Goal: Task Accomplishment & Management: Manage account settings

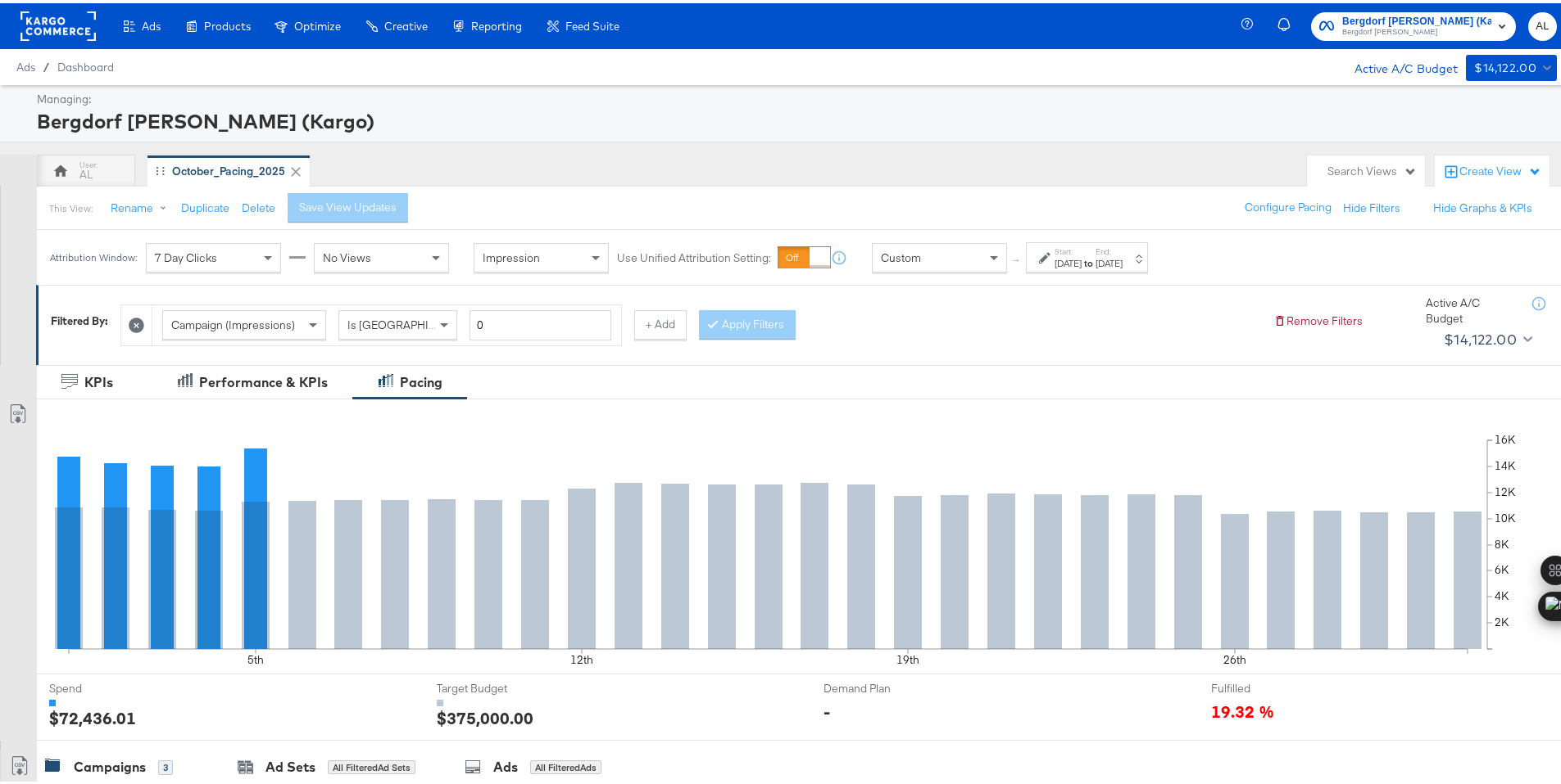
click at [907, 251] on span "Custom" at bounding box center [901, 254] width 40 height 15
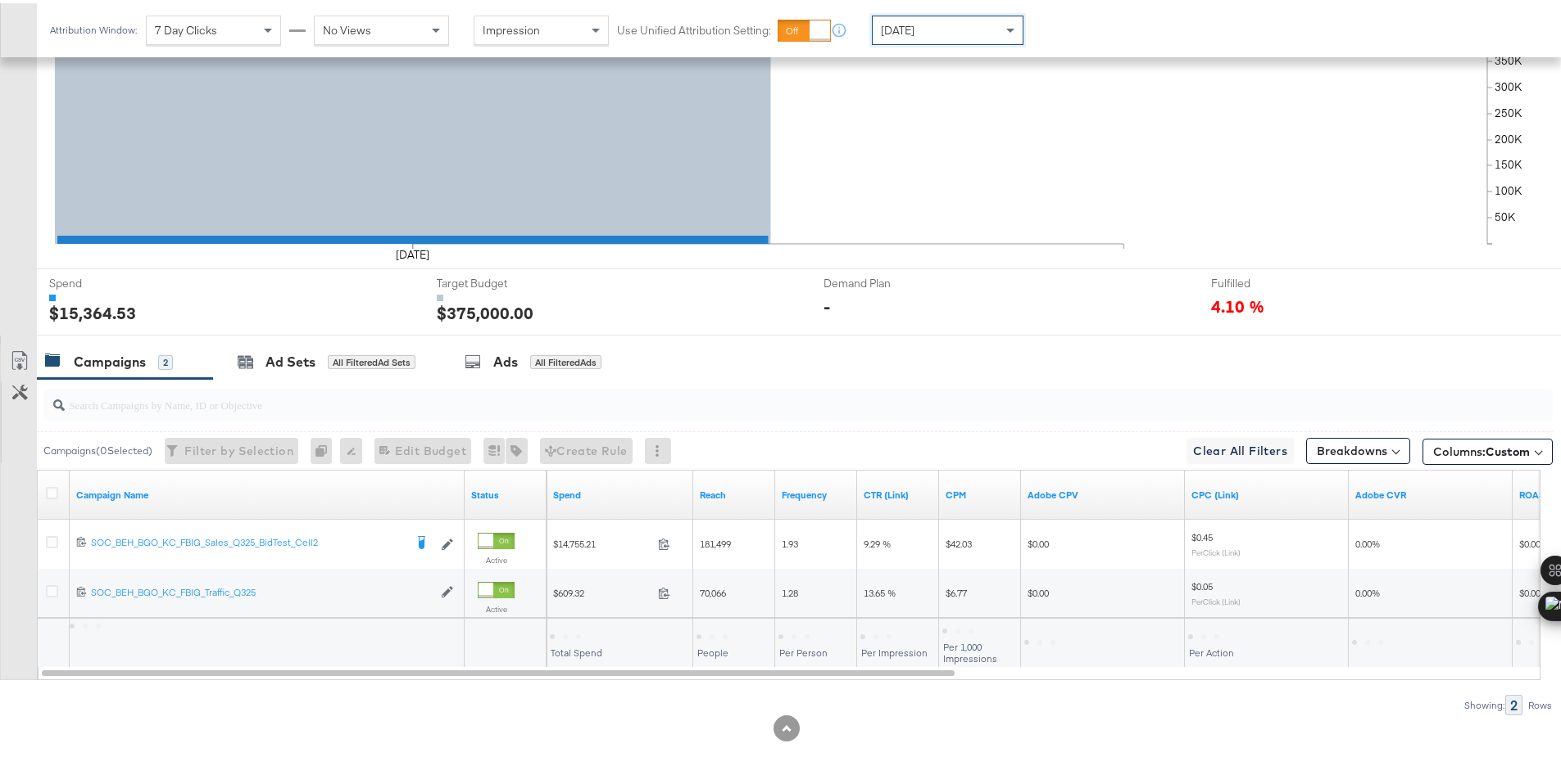
scroll to position [405, 0]
click at [565, 632] on div "$15,364.53" at bounding box center [579, 633] width 59 height 16
copy div "15,364.53"
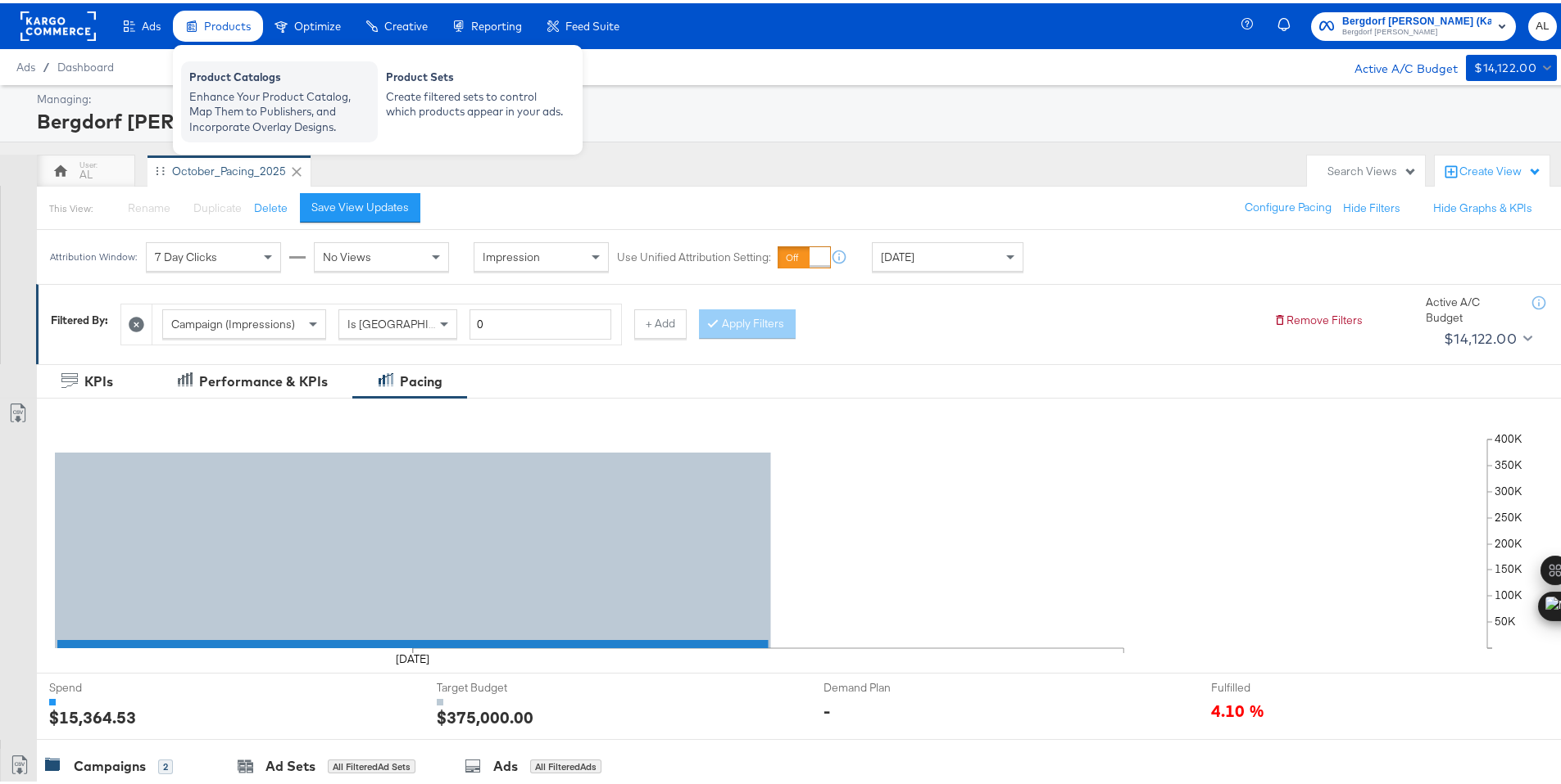
click at [257, 106] on div "Enhance Your Product Catalog, Map Them to Publishers, and Incorporate Overlay D…" at bounding box center [279, 109] width 180 height 46
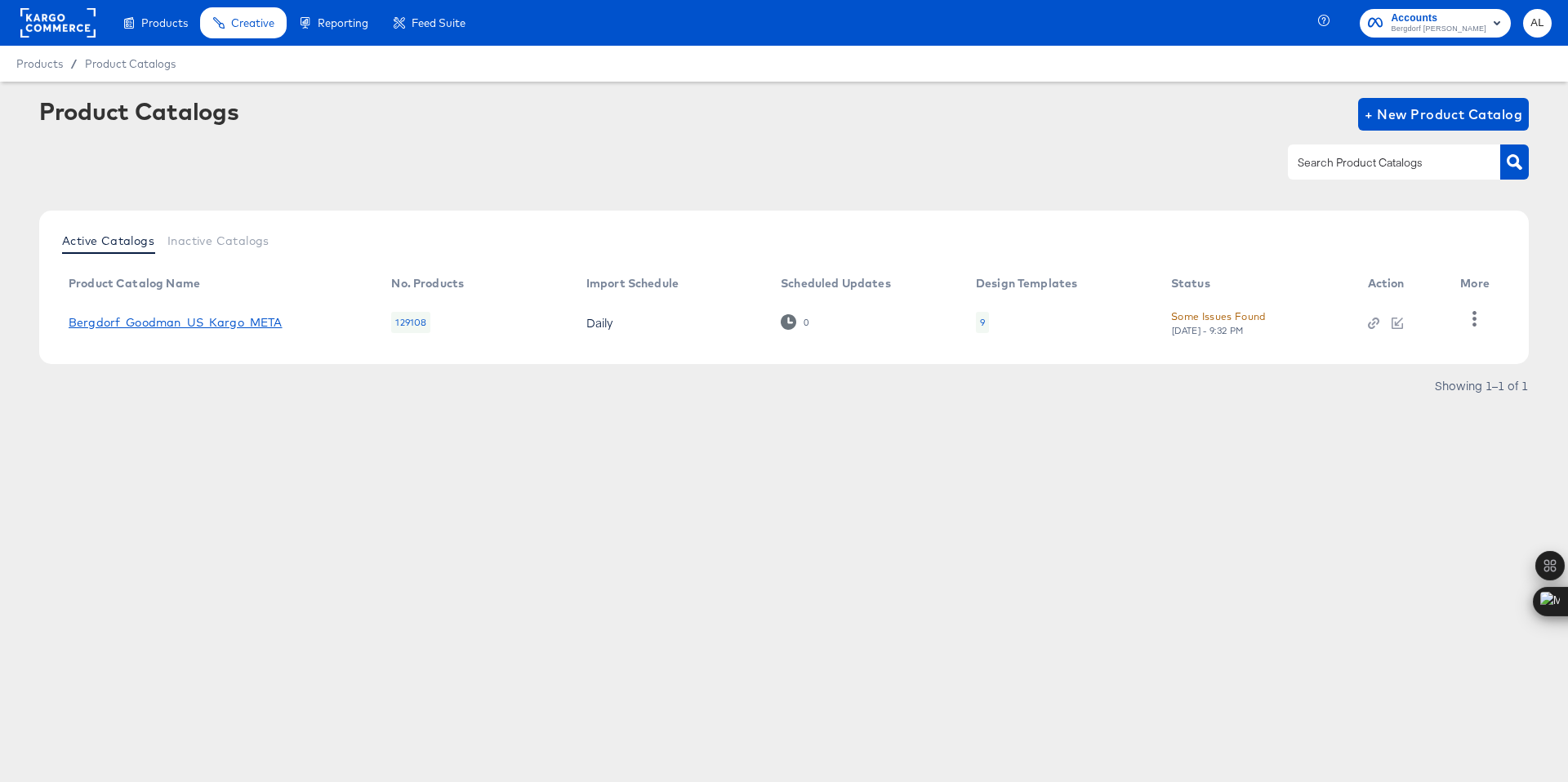
click at [104, 322] on link "Bergdorf_Goodman_US_Kargo_META" at bounding box center [176, 323] width 214 height 13
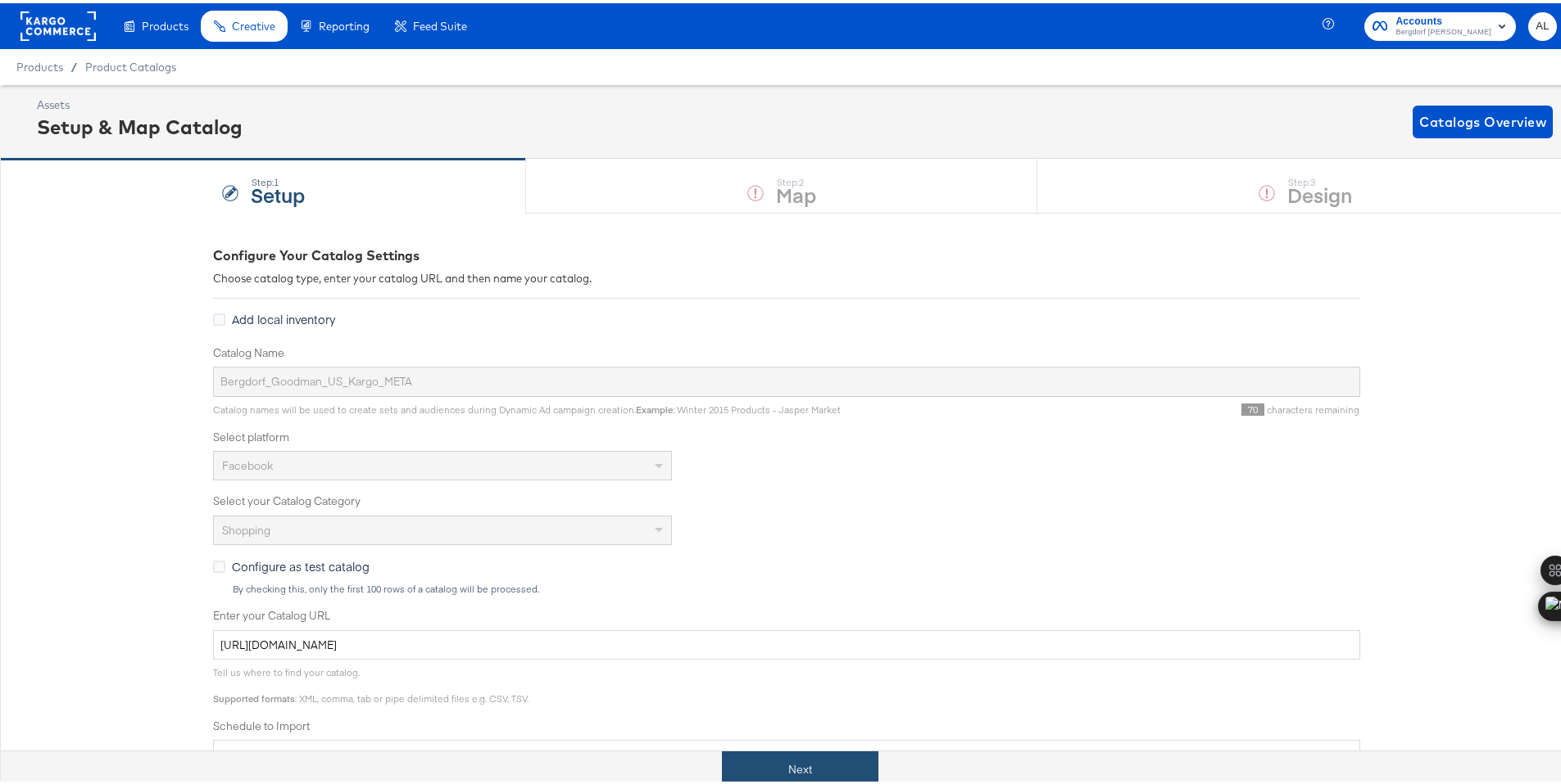
click at [777, 774] on button "Next" at bounding box center [800, 767] width 157 height 37
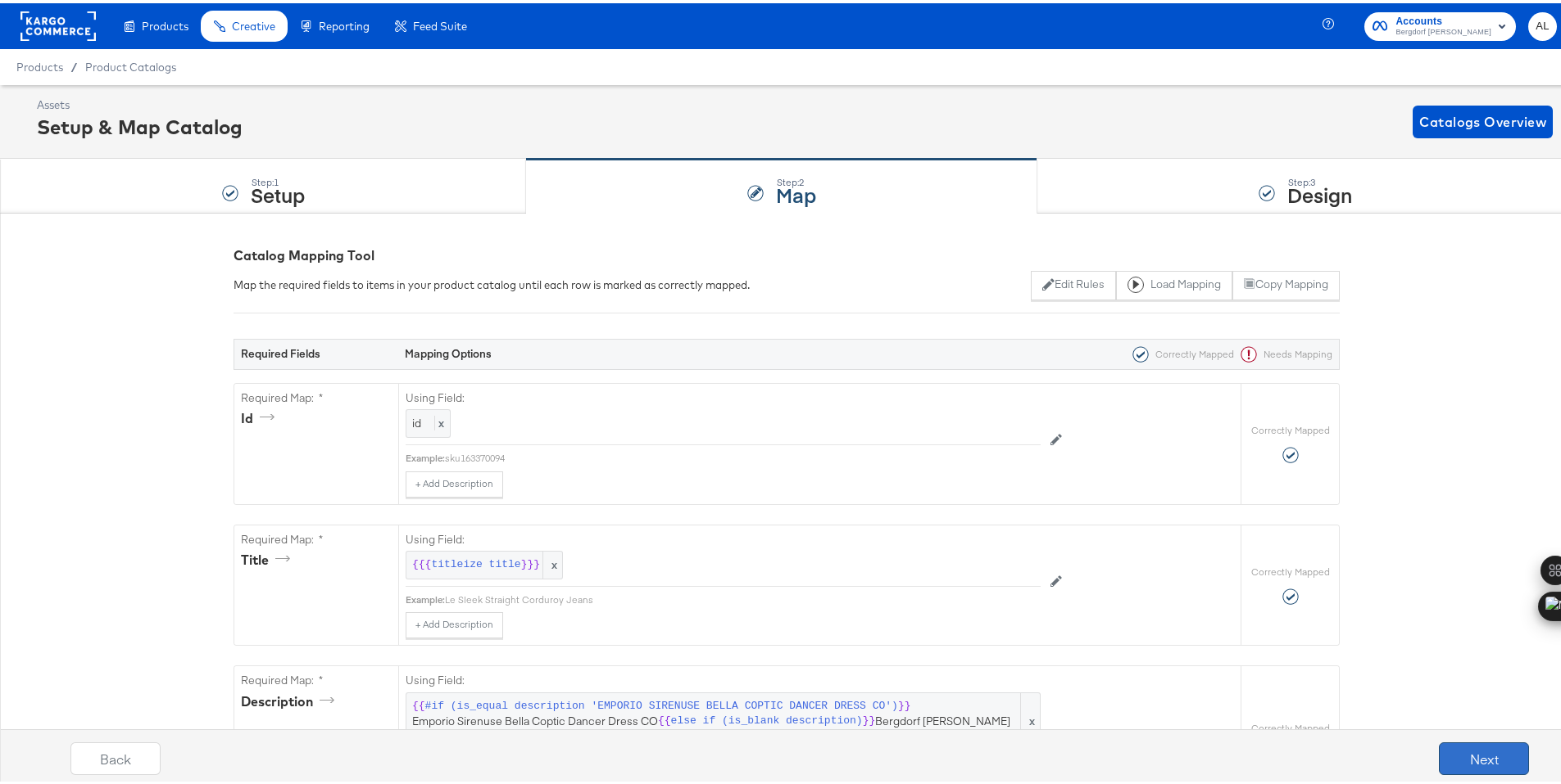
click at [1456, 755] on button "Next" at bounding box center [1484, 756] width 90 height 33
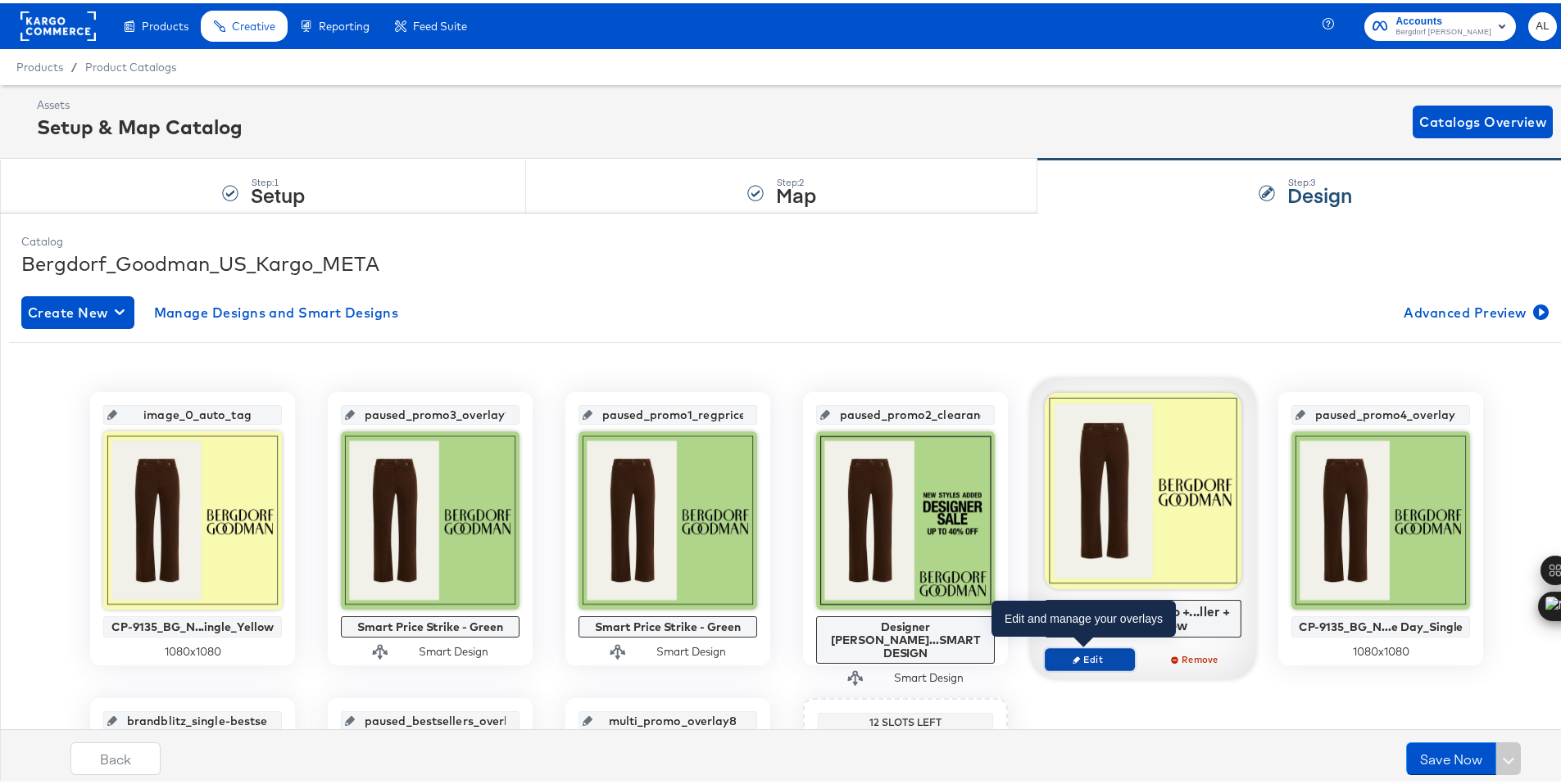
click at [1088, 657] on span "Edit" at bounding box center [1089, 656] width 75 height 12
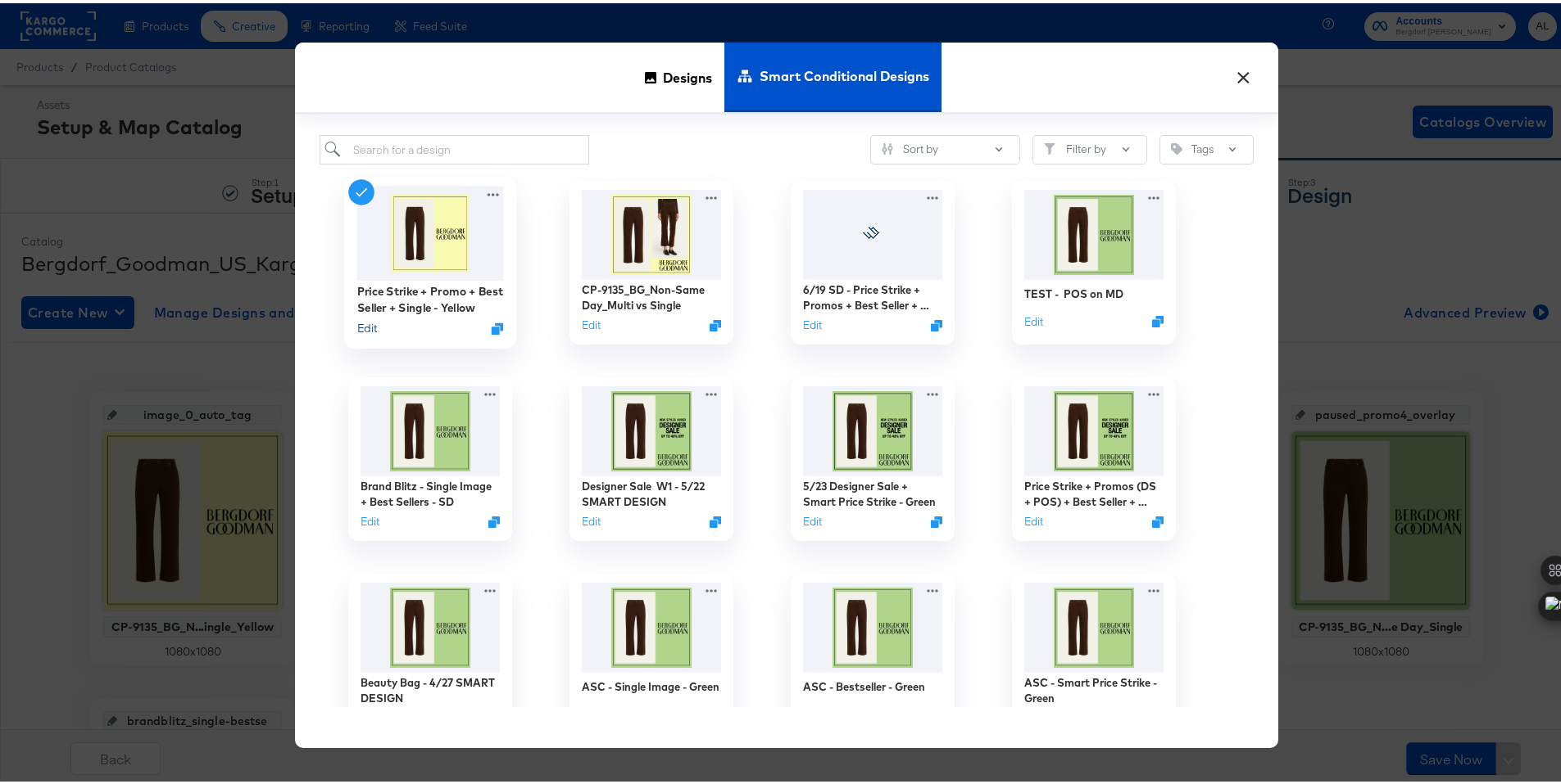
click at [362, 322] on button "Edit" at bounding box center [367, 326] width 20 height 16
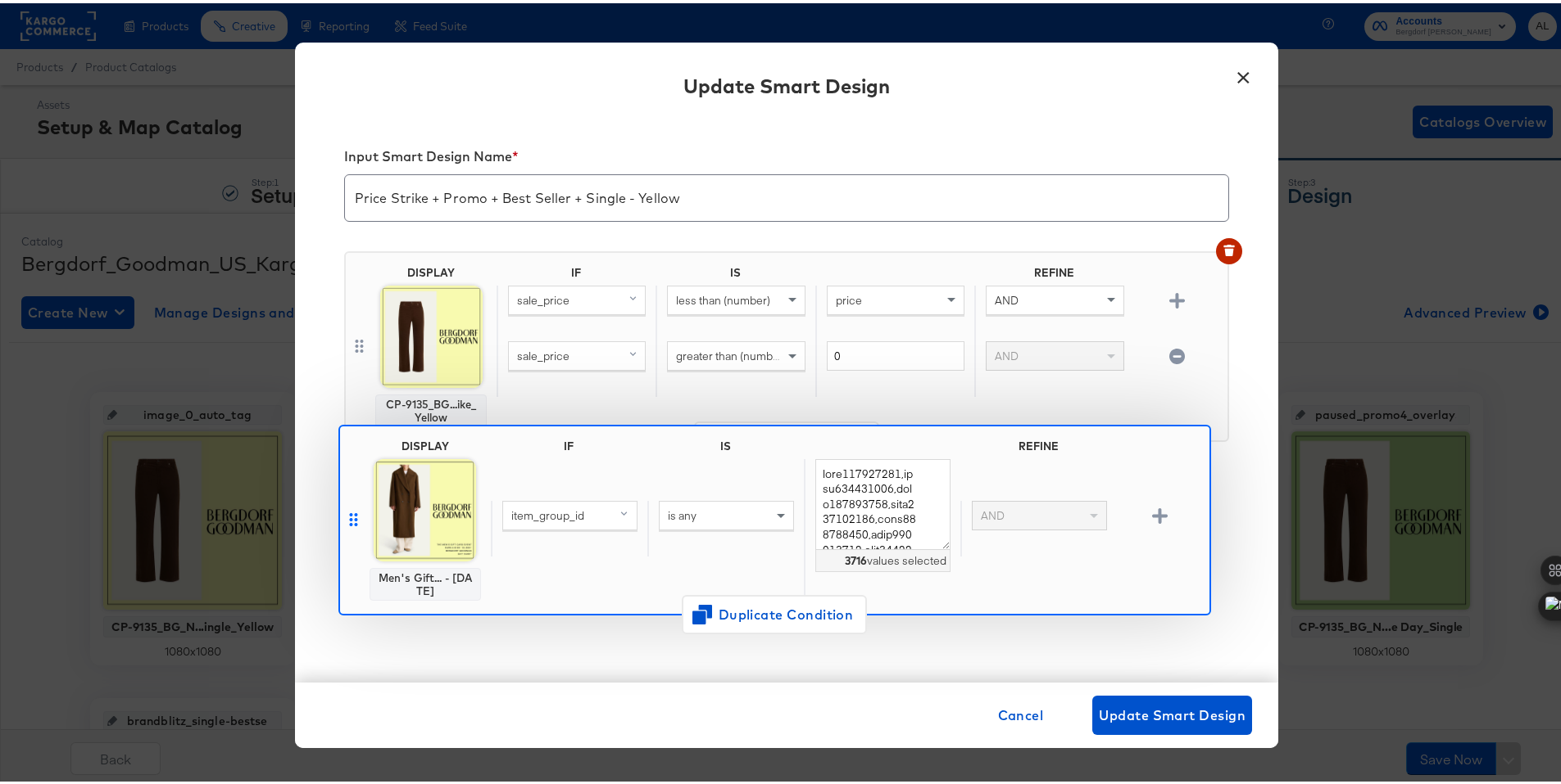
drag, startPoint x: 350, startPoint y: 343, endPoint x: 350, endPoint y: 521, distance: 178.0
click at [350, 521] on div "DISPLAY Men's Gift... - 9/26/25 IF IS REFINE item_group_id is any 3716 values s…" at bounding box center [786, 607] width 885 height 744
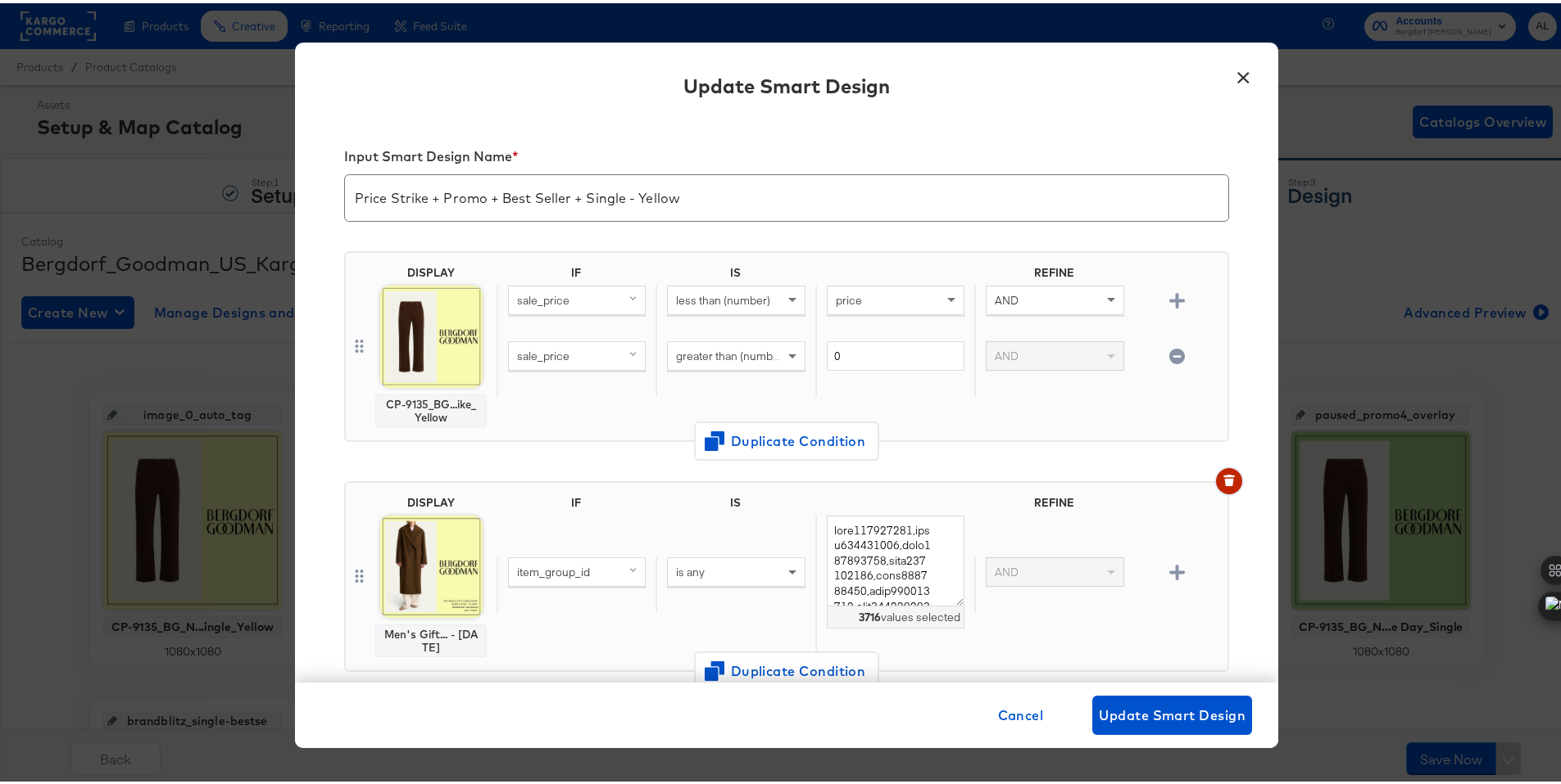
click at [1216, 485] on button "button" at bounding box center [1229, 478] width 27 height 27
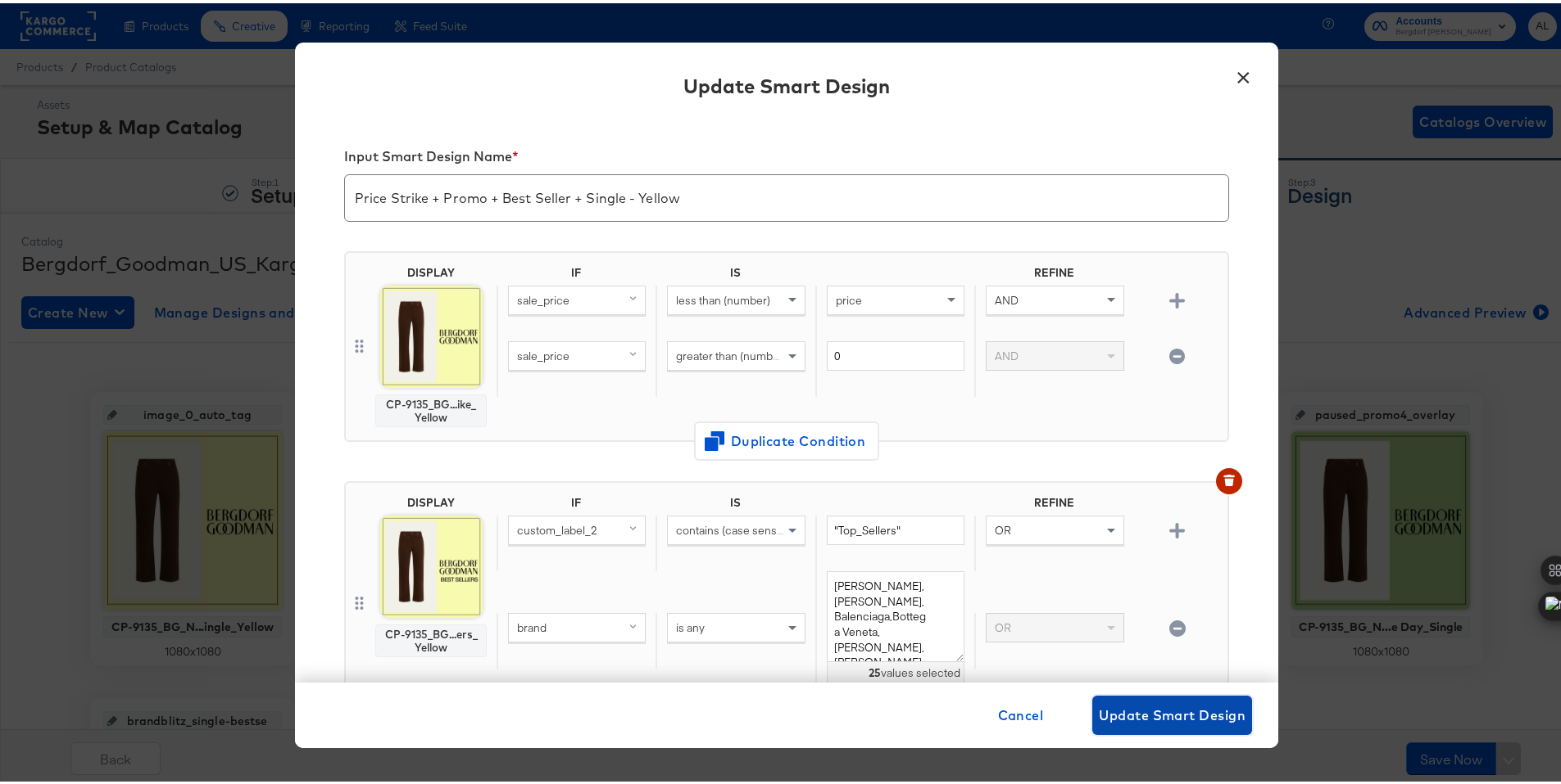
click at [1194, 710] on span "Update Smart Design" at bounding box center [1171, 712] width 146 height 23
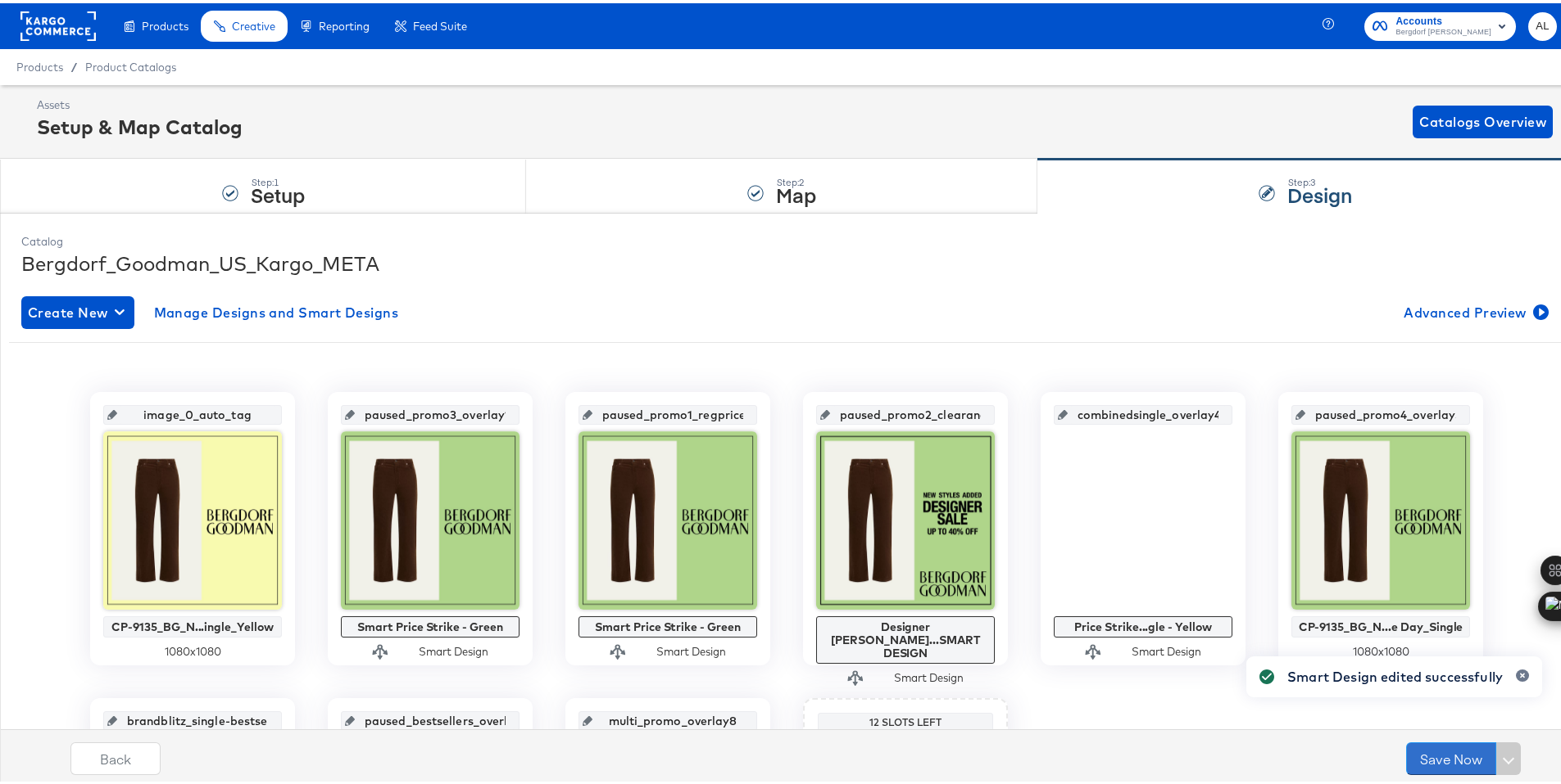
click at [1426, 754] on button "Save Now" at bounding box center [1451, 756] width 90 height 33
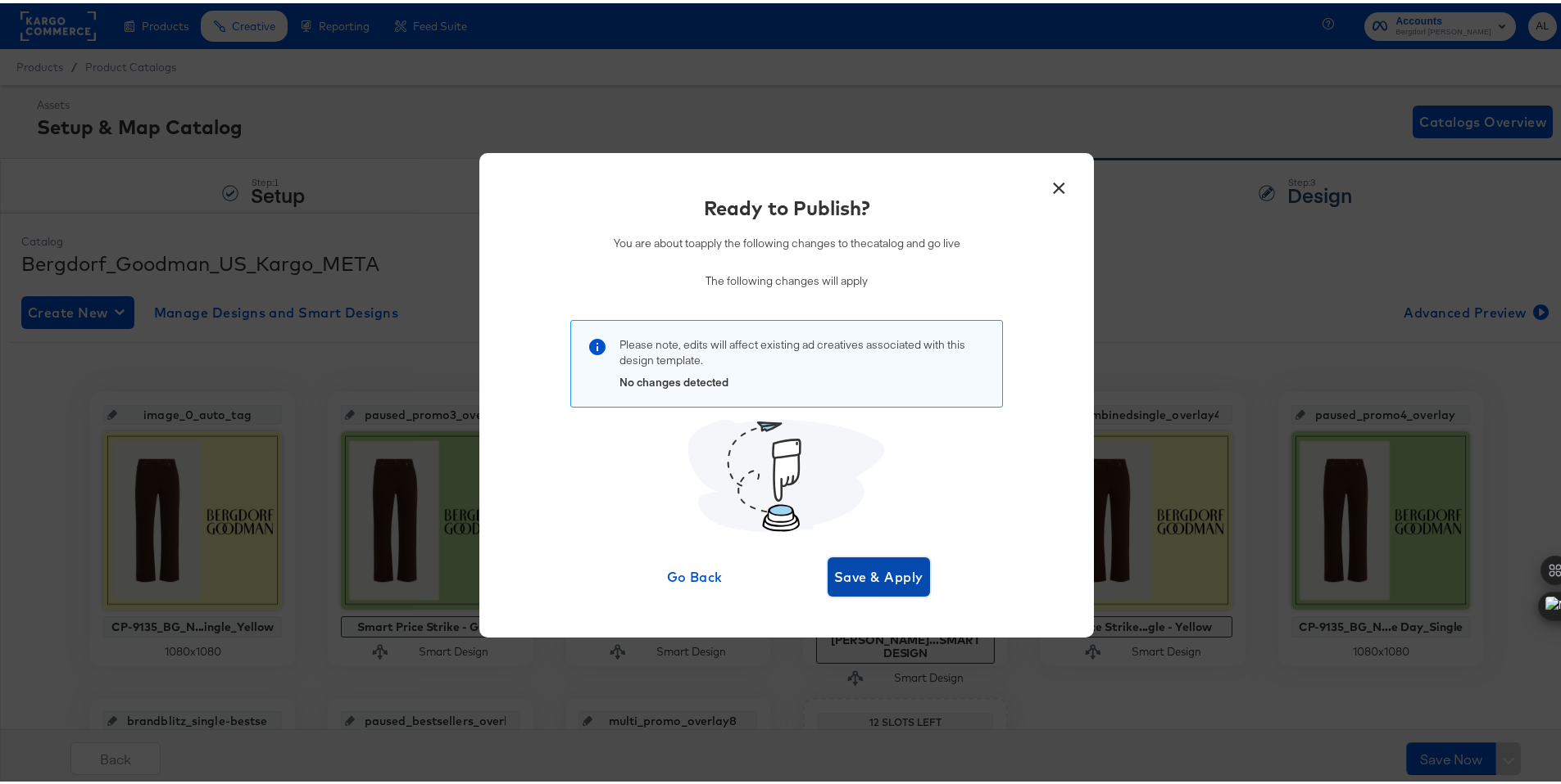
click at [857, 585] on span "Save & Apply" at bounding box center [878, 574] width 90 height 23
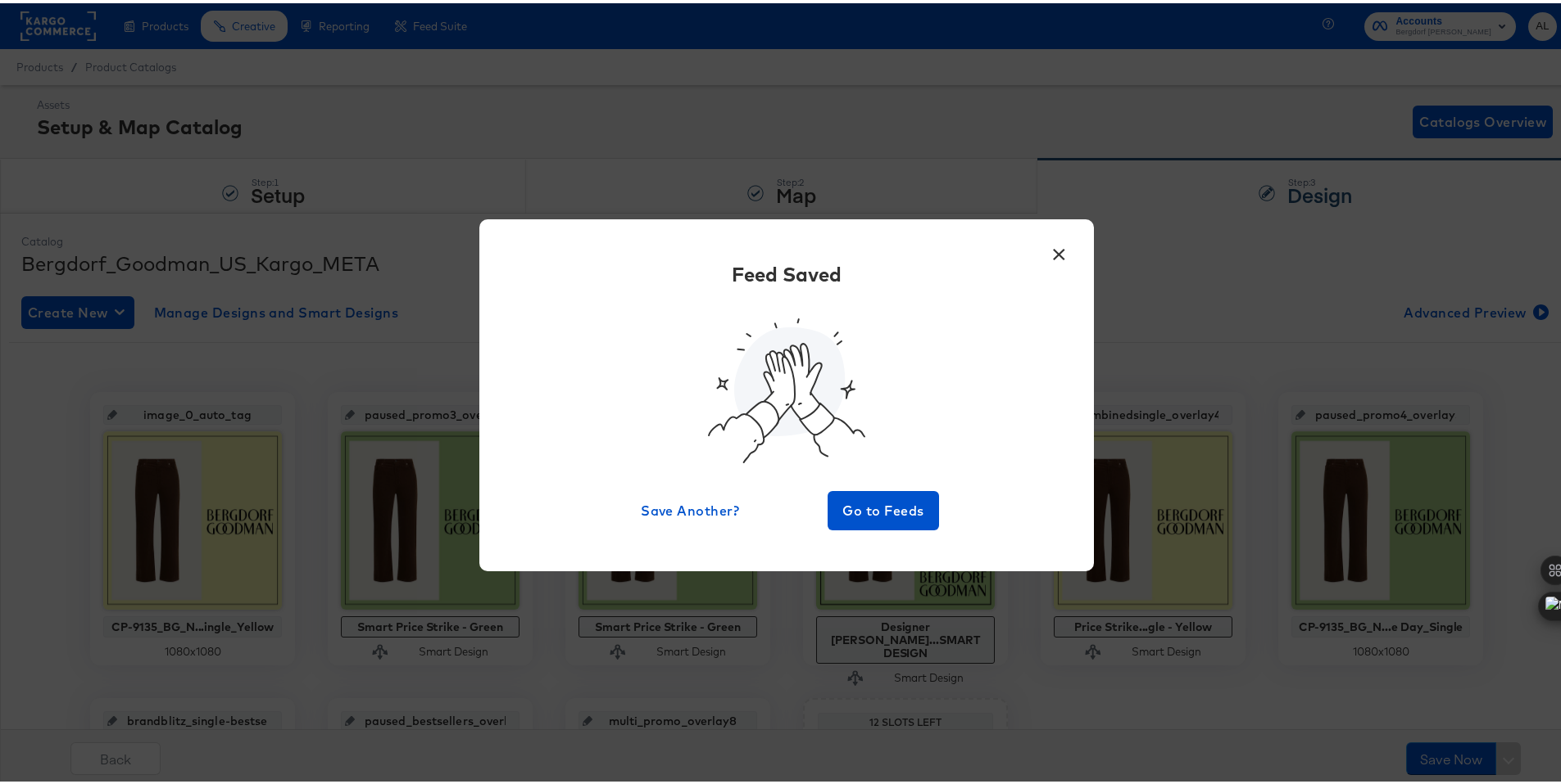
click at [1052, 259] on button "×" at bounding box center [1058, 246] width 29 height 29
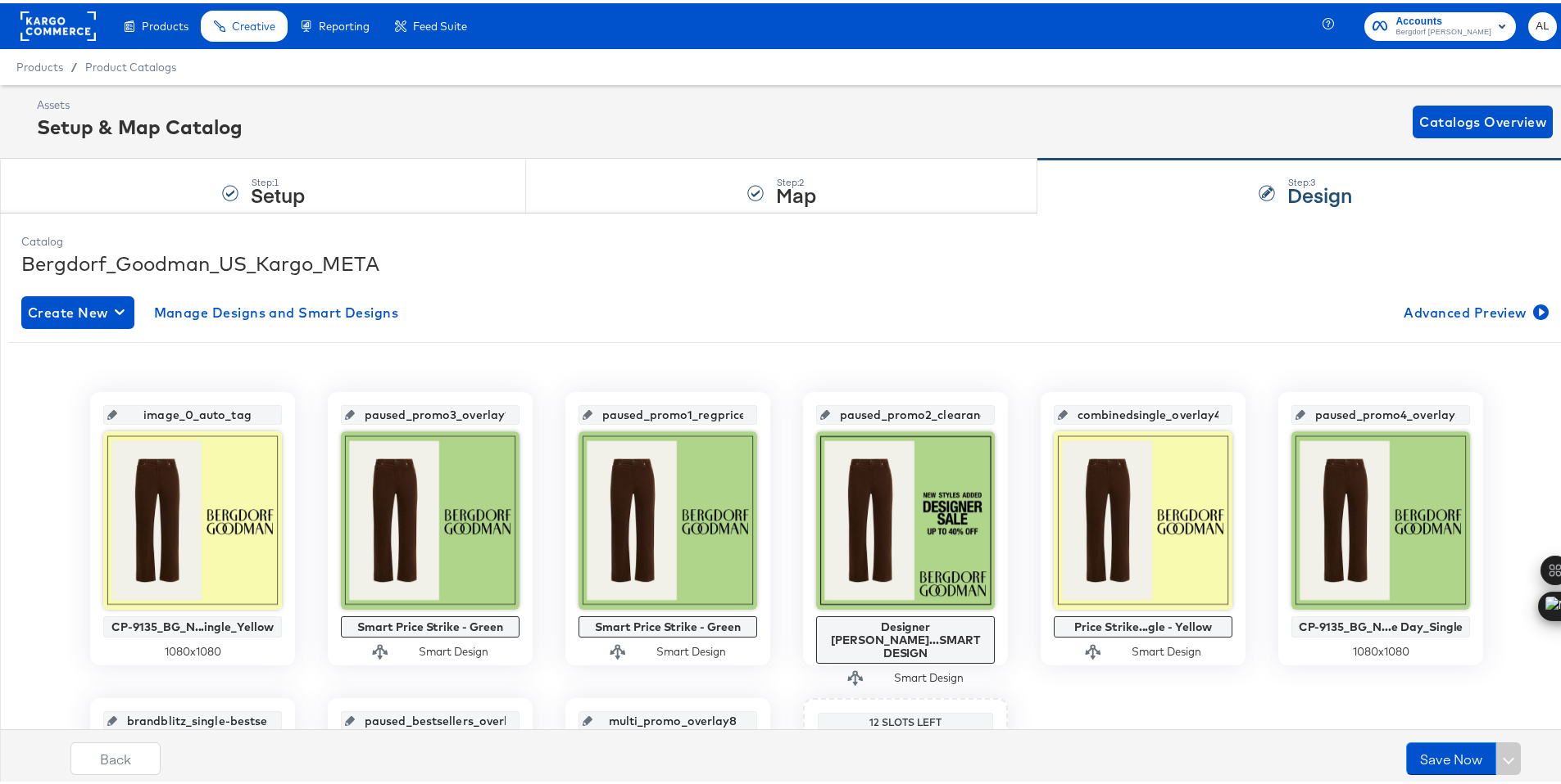
click at [56, 27] on rect at bounding box center [58, 22] width 75 height 29
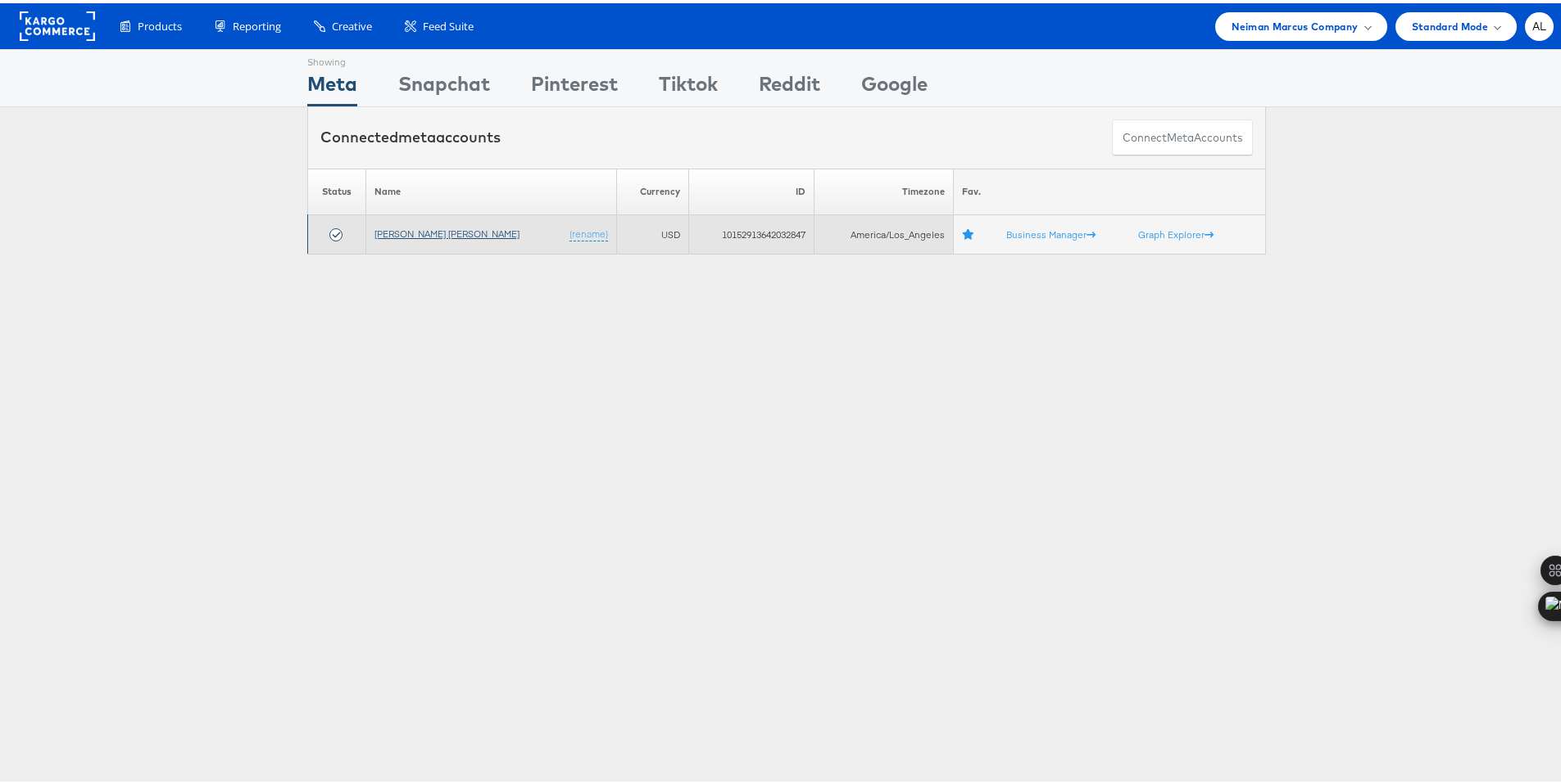
click at [417, 225] on link "[PERSON_NAME] [PERSON_NAME]" at bounding box center [447, 230] width 145 height 12
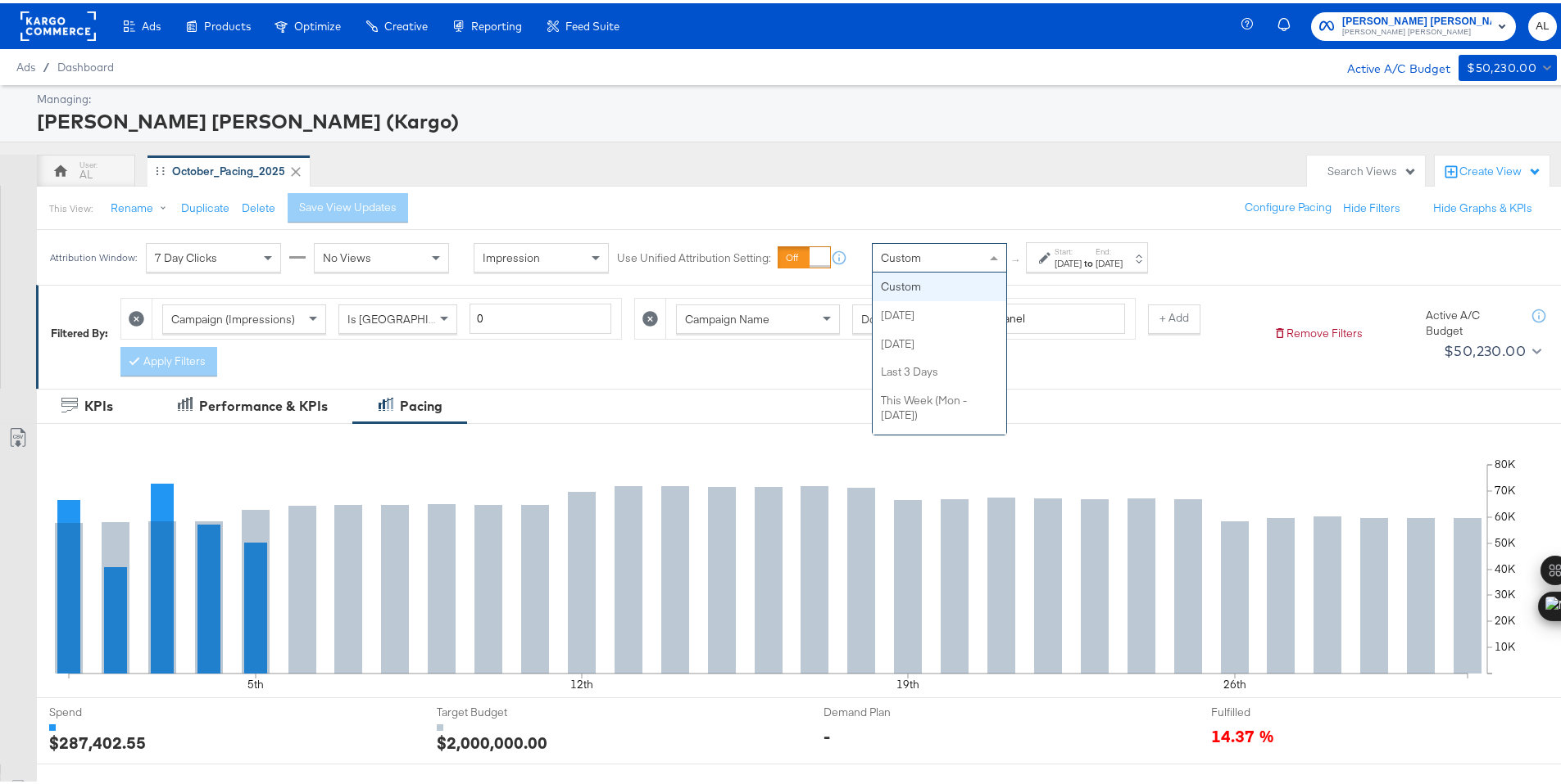
click at [910, 254] on span "Custom" at bounding box center [901, 254] width 40 height 15
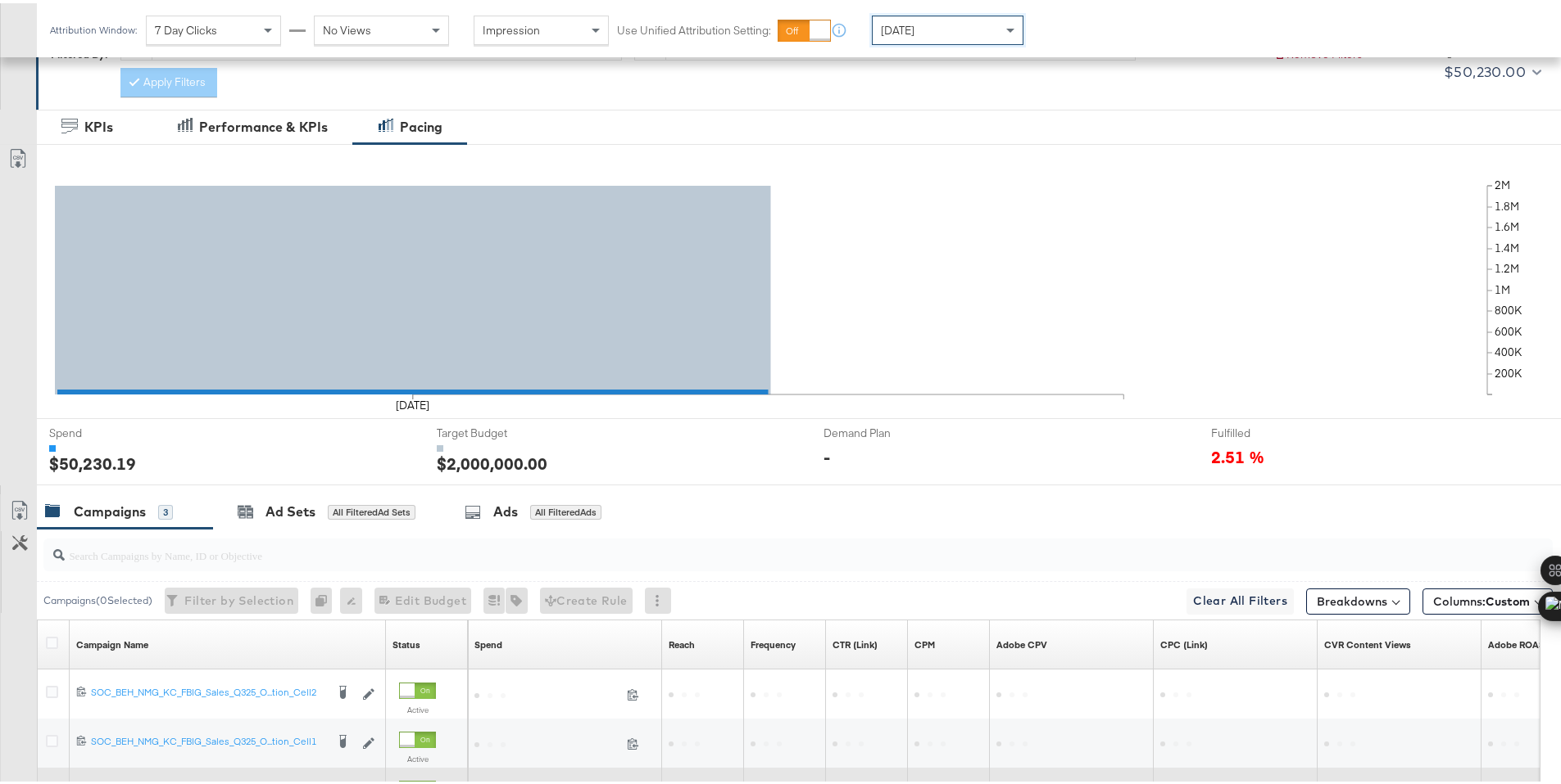
scroll to position [428, 0]
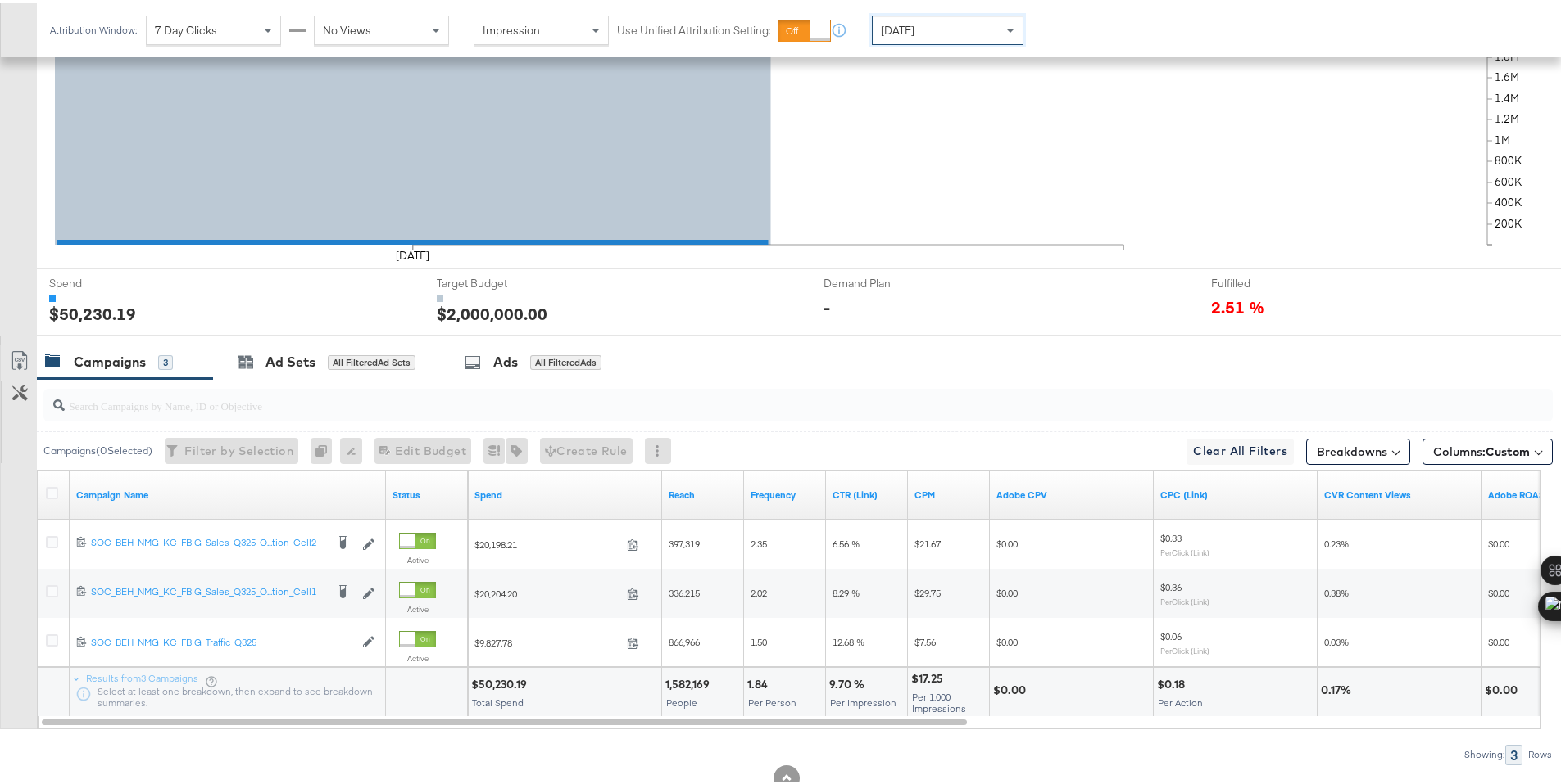
click at [497, 677] on div "$50,230.19" at bounding box center [501, 682] width 60 height 16
copy div "50,230.19"
click at [53, 488] on icon at bounding box center [52, 490] width 12 height 12
click at [0, 0] on input "checkbox" at bounding box center [0, 0] width 0 height 0
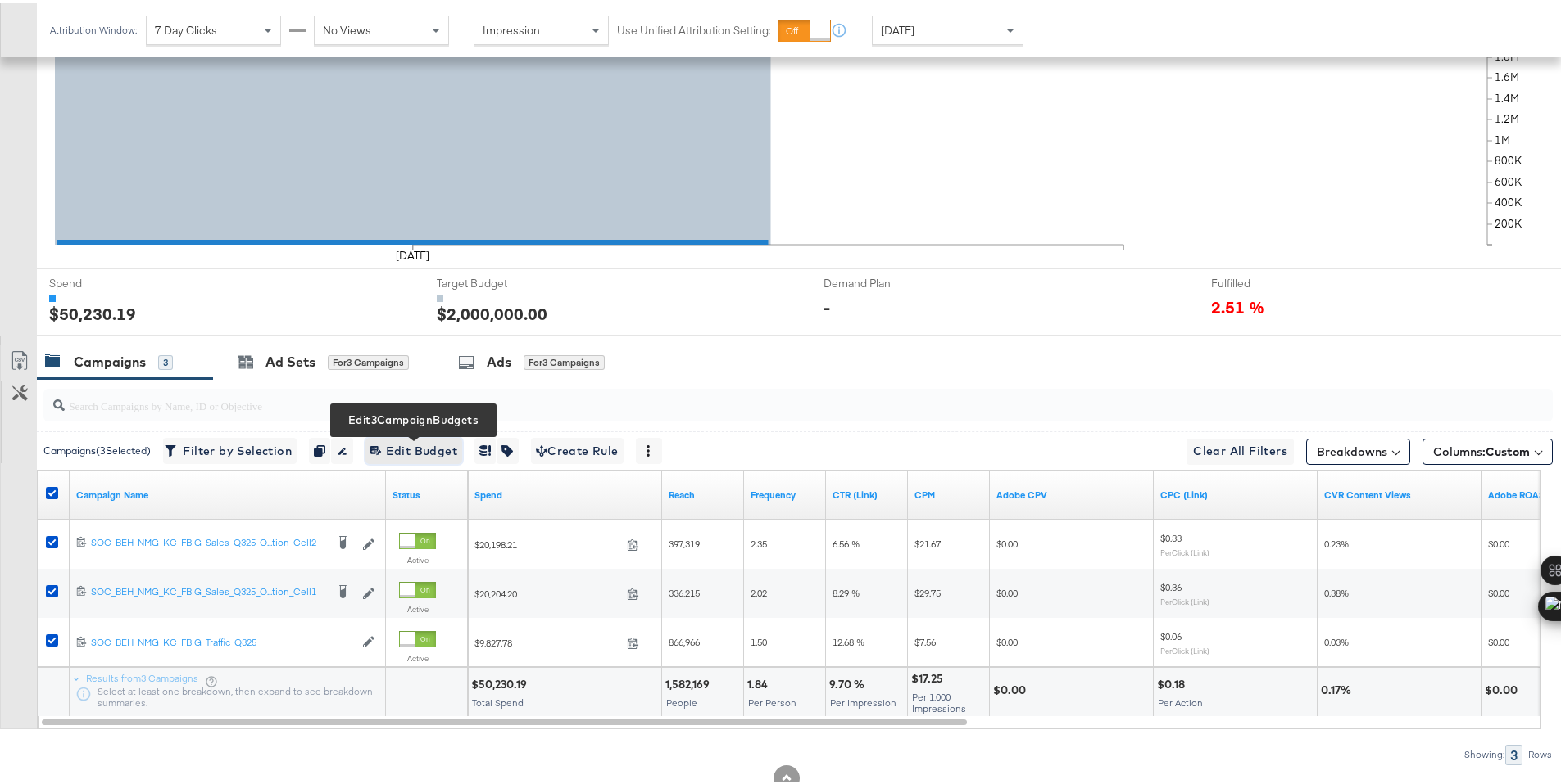
click at [417, 449] on span "Edit 3 Campaign Budgets Edit Budget" at bounding box center [414, 447] width 87 height 20
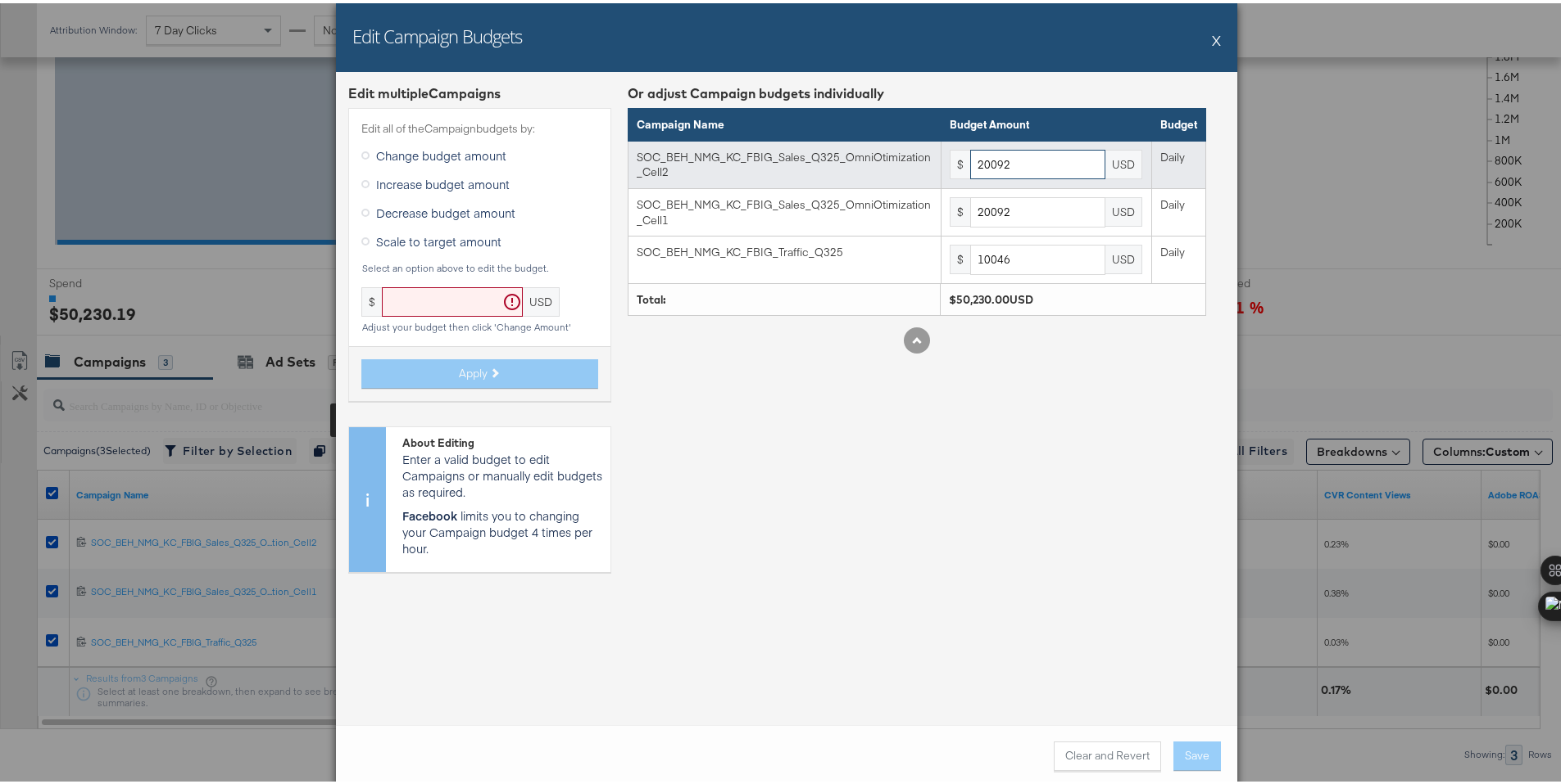
click at [989, 162] on input "20092" at bounding box center [1037, 161] width 136 height 30
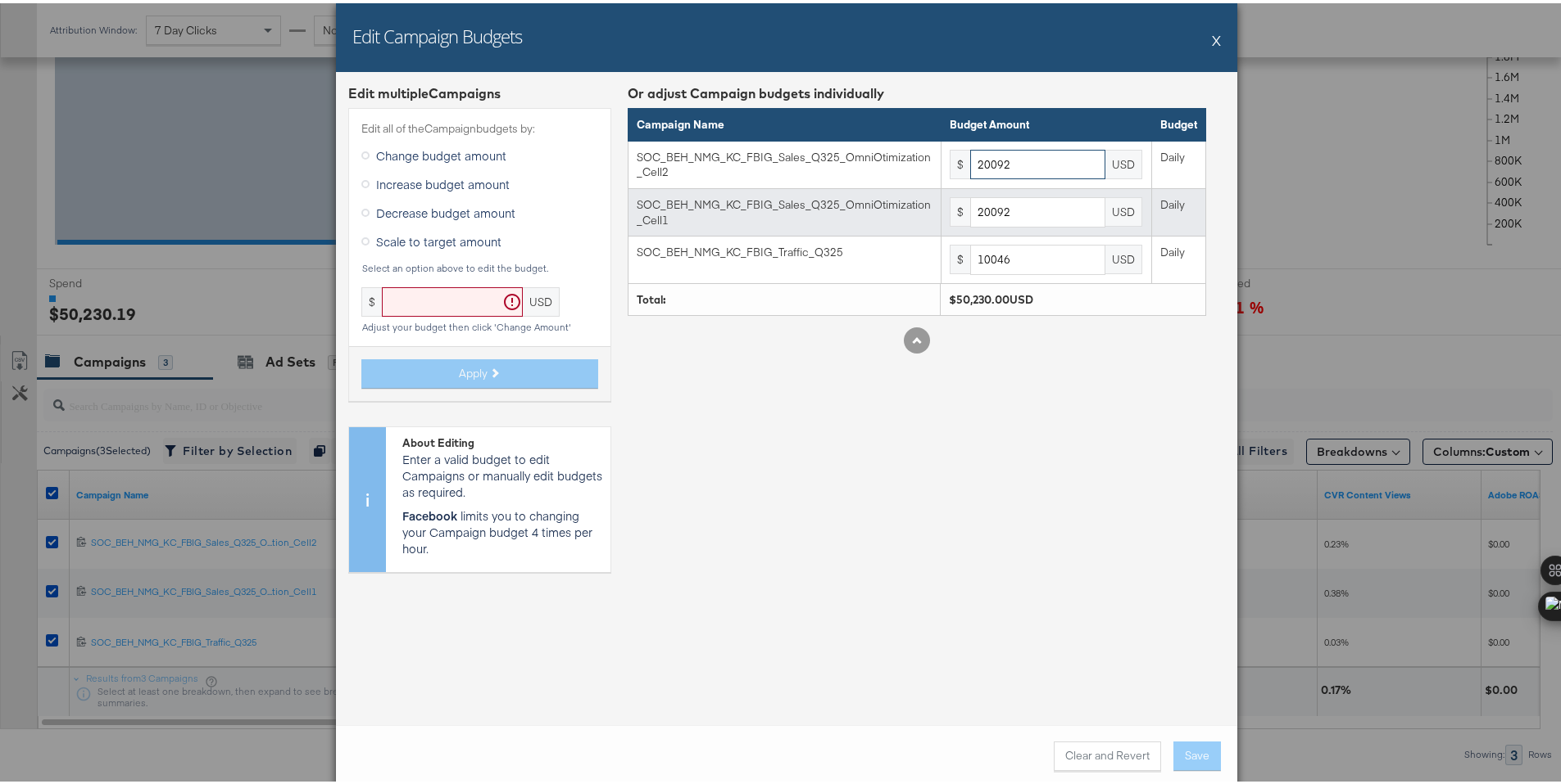
paste input "5684"
type input "25684"
click at [1001, 210] on input "20092" at bounding box center [1037, 209] width 136 height 30
paste input "5684"
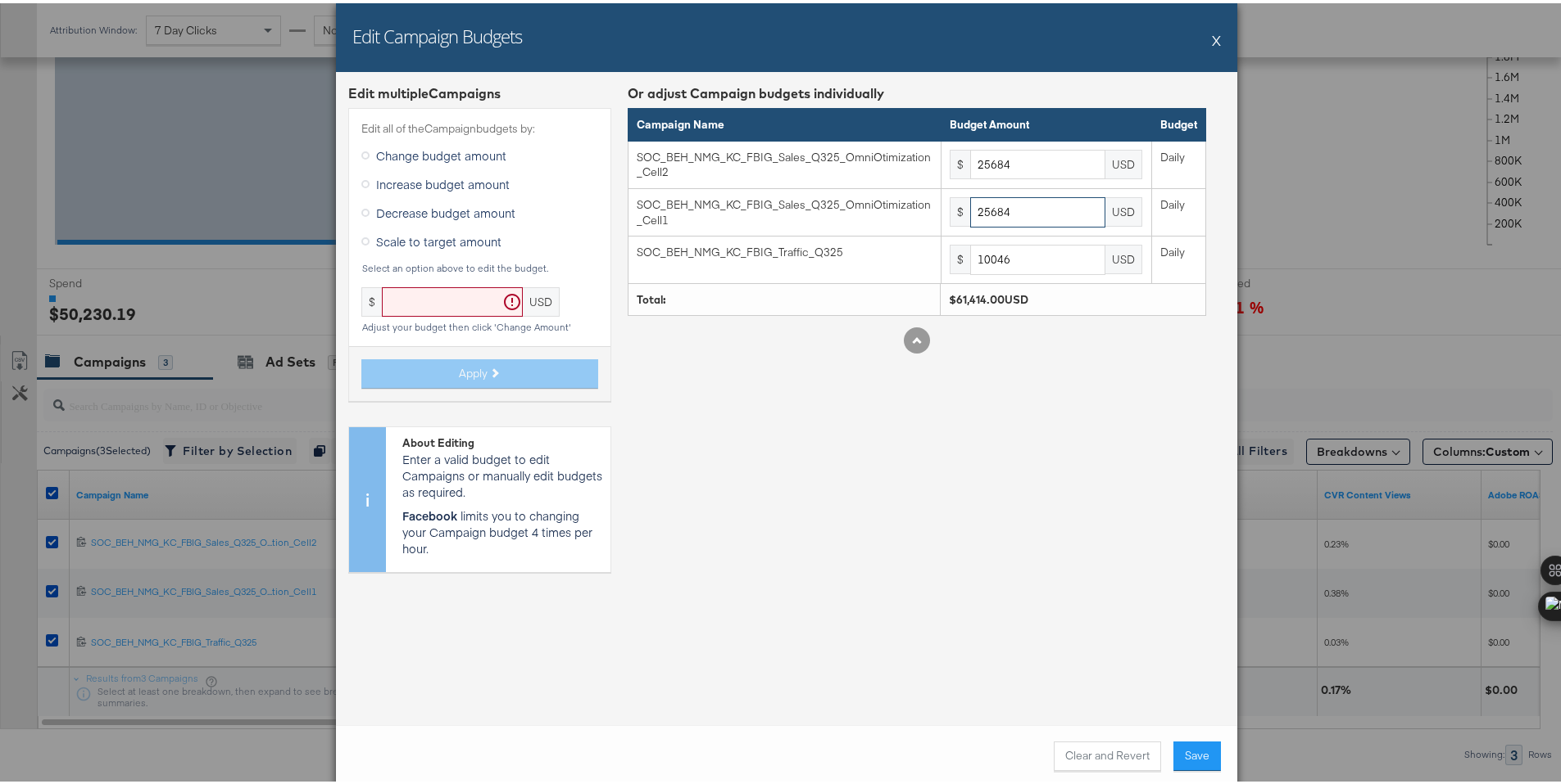
type input "25684"
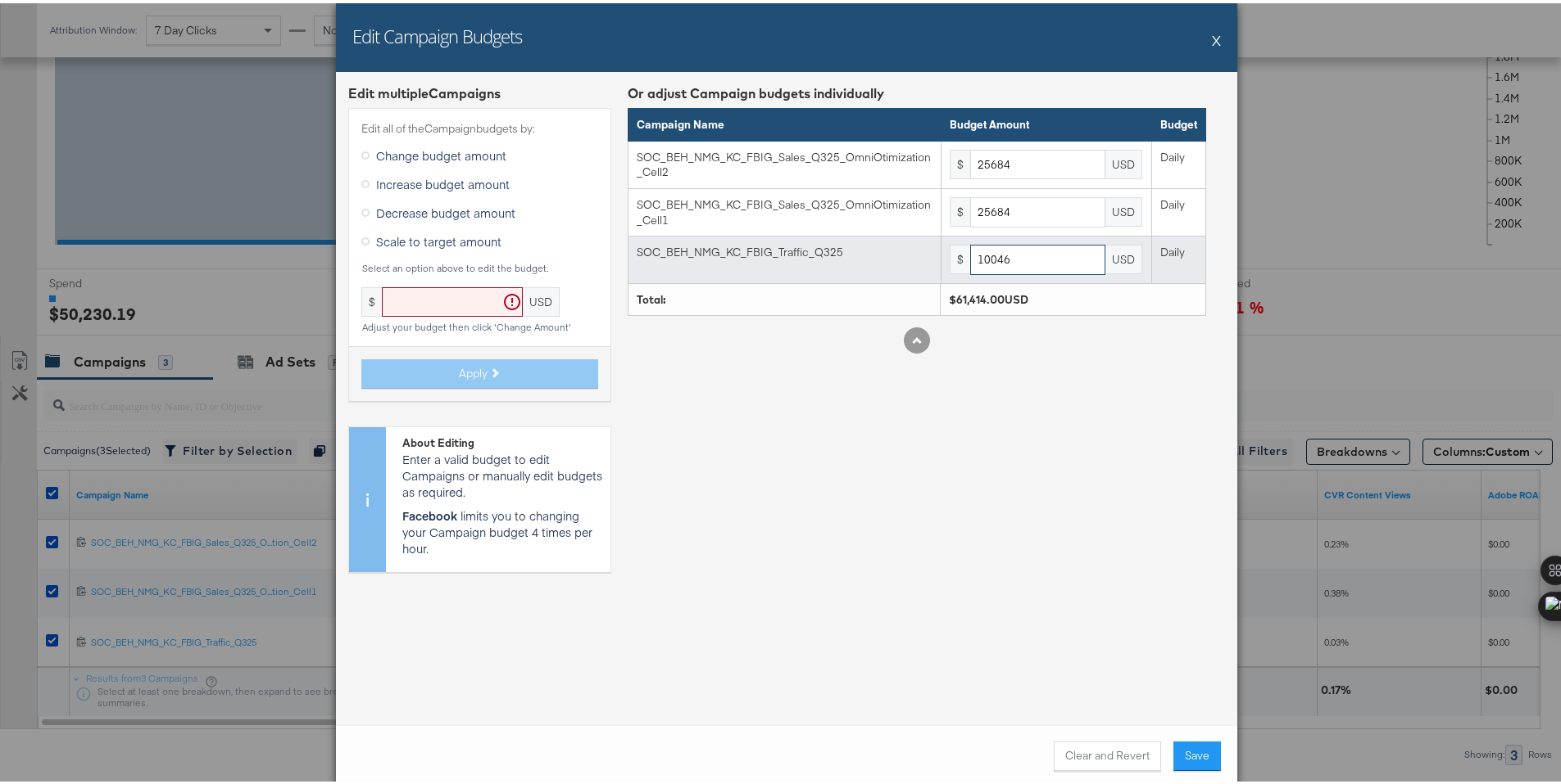
click at [989, 249] on input "10046" at bounding box center [1037, 257] width 136 height 30
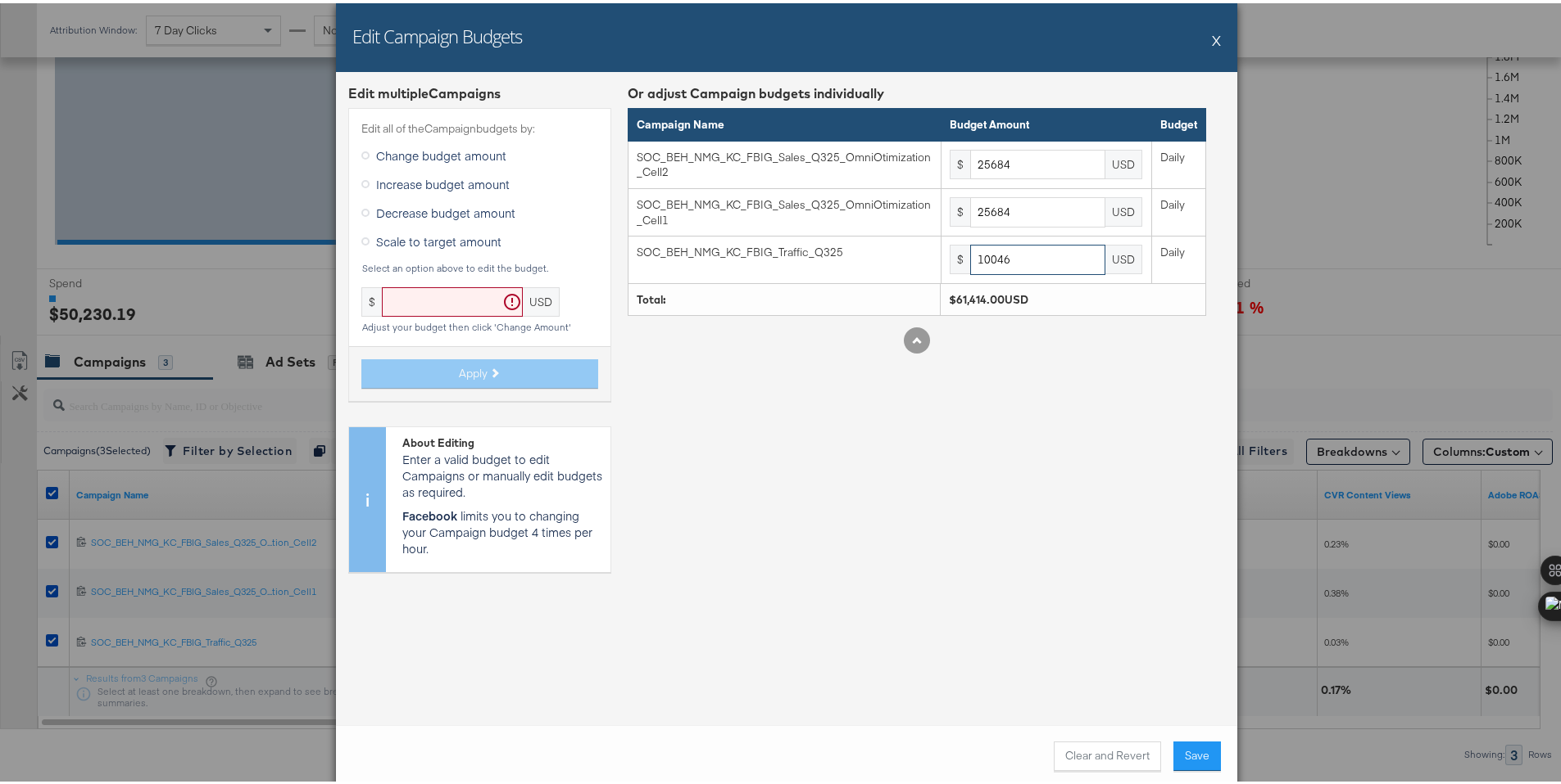
paste input "2842"
type input "12842"
click at [1120, 512] on div "Or adjust Campaign budgets individually Campaign Name Budget Amount Budget SOC_…" at bounding box center [917, 332] width 579 height 501
click at [1201, 751] on button "Save" at bounding box center [1198, 753] width 48 height 29
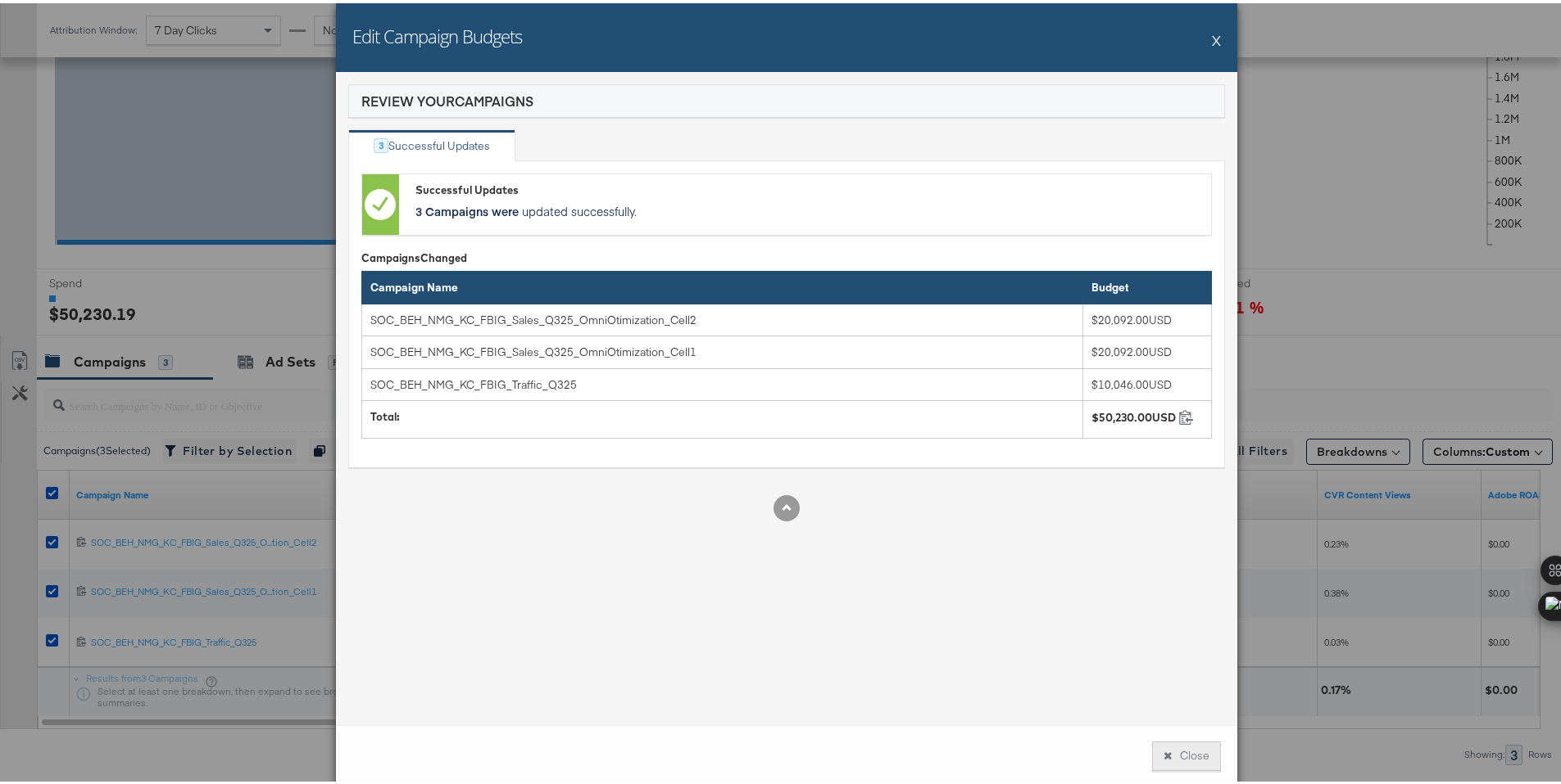
click at [1201, 744] on button "Close" at bounding box center [1186, 753] width 69 height 29
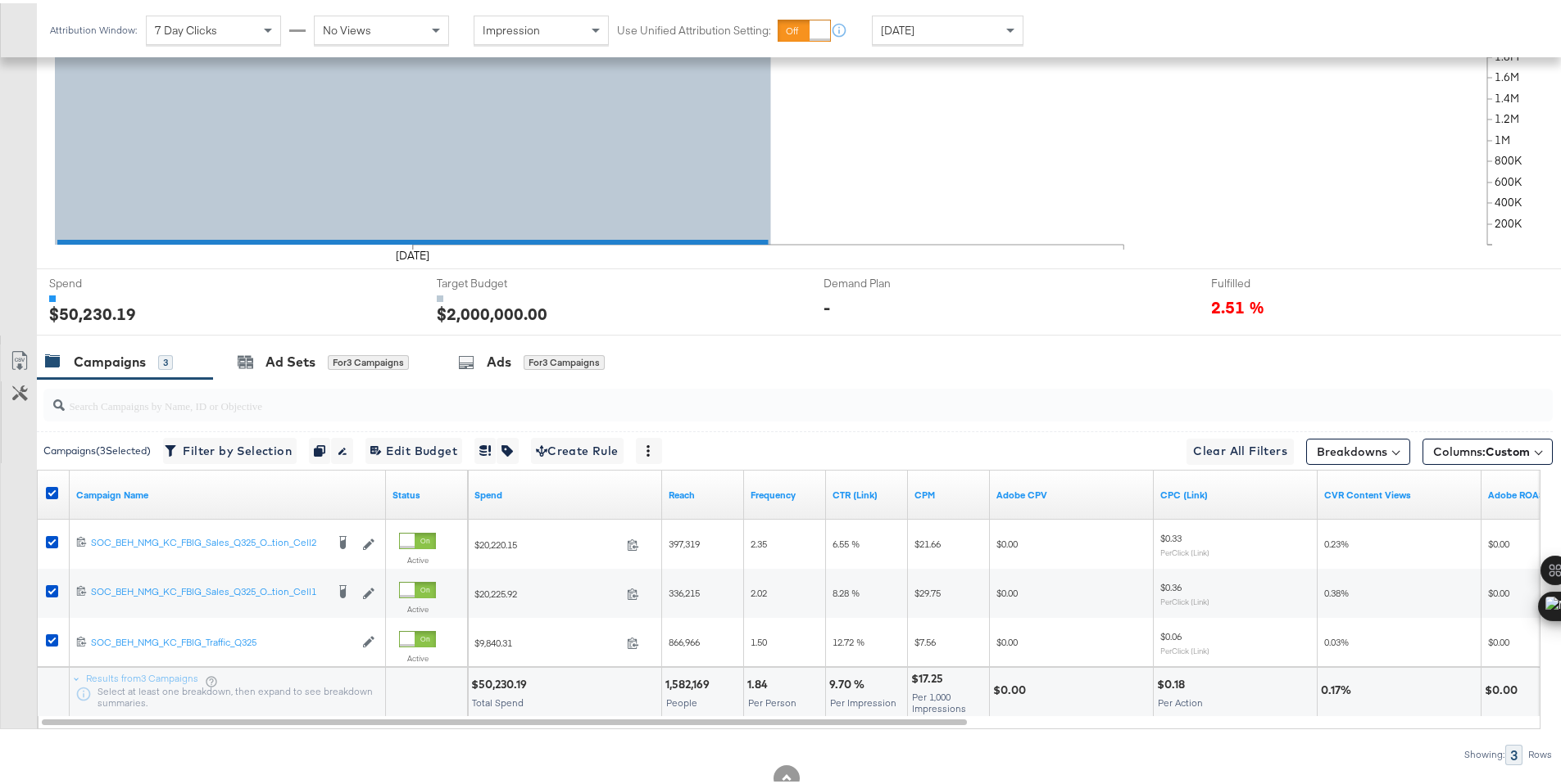
click at [901, 29] on span "Today" at bounding box center [898, 27] width 34 height 15
click at [493, 680] on div at bounding box center [486, 683] width 31 height 5
click at [494, 679] on div "$57,191.93" at bounding box center [498, 682] width 55 height 16
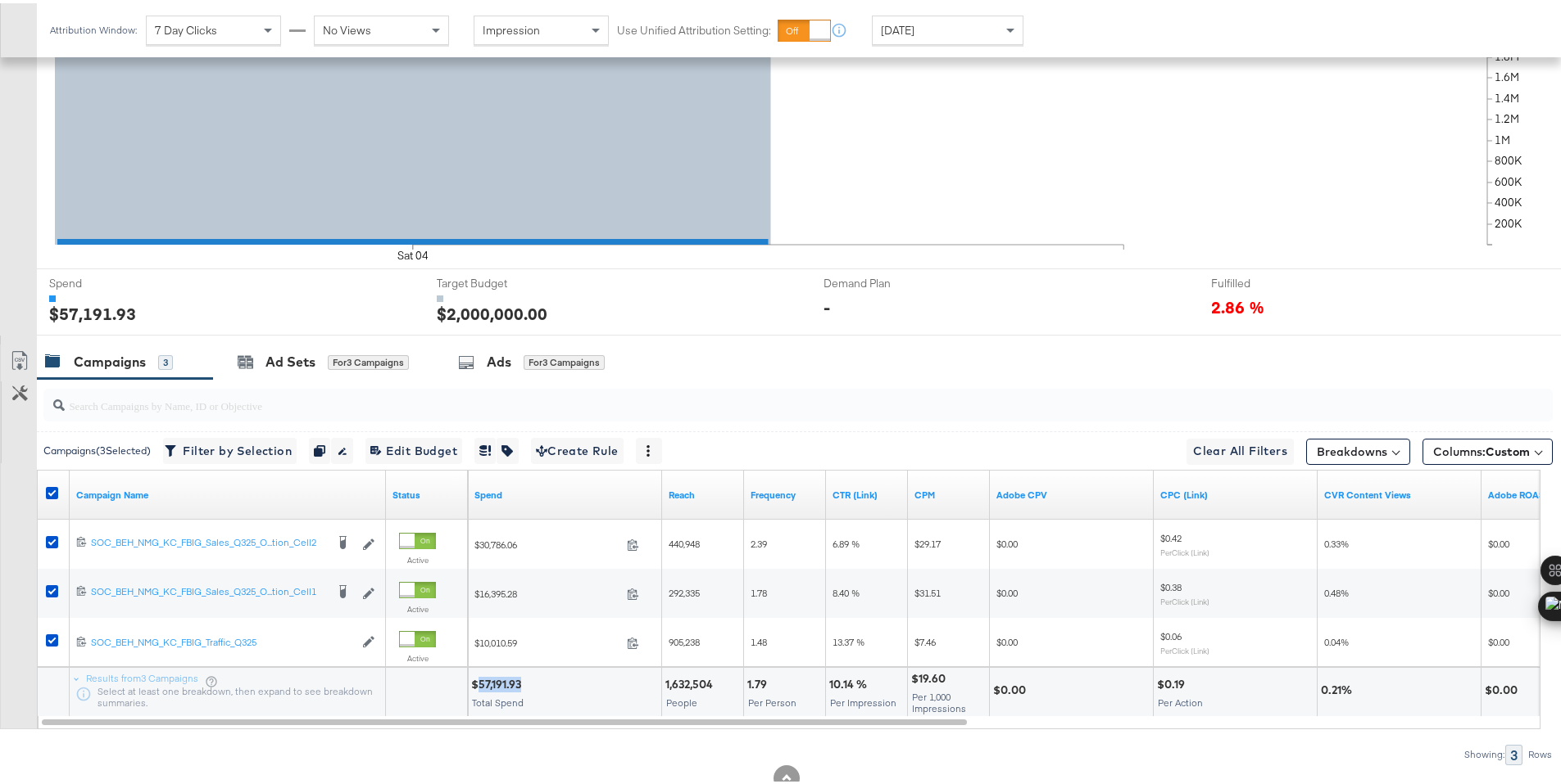
copy div "57,191.93"
click at [417, 447] on span "Edit 3 Campaign Budgets Edit Budget" at bounding box center [414, 447] width 87 height 20
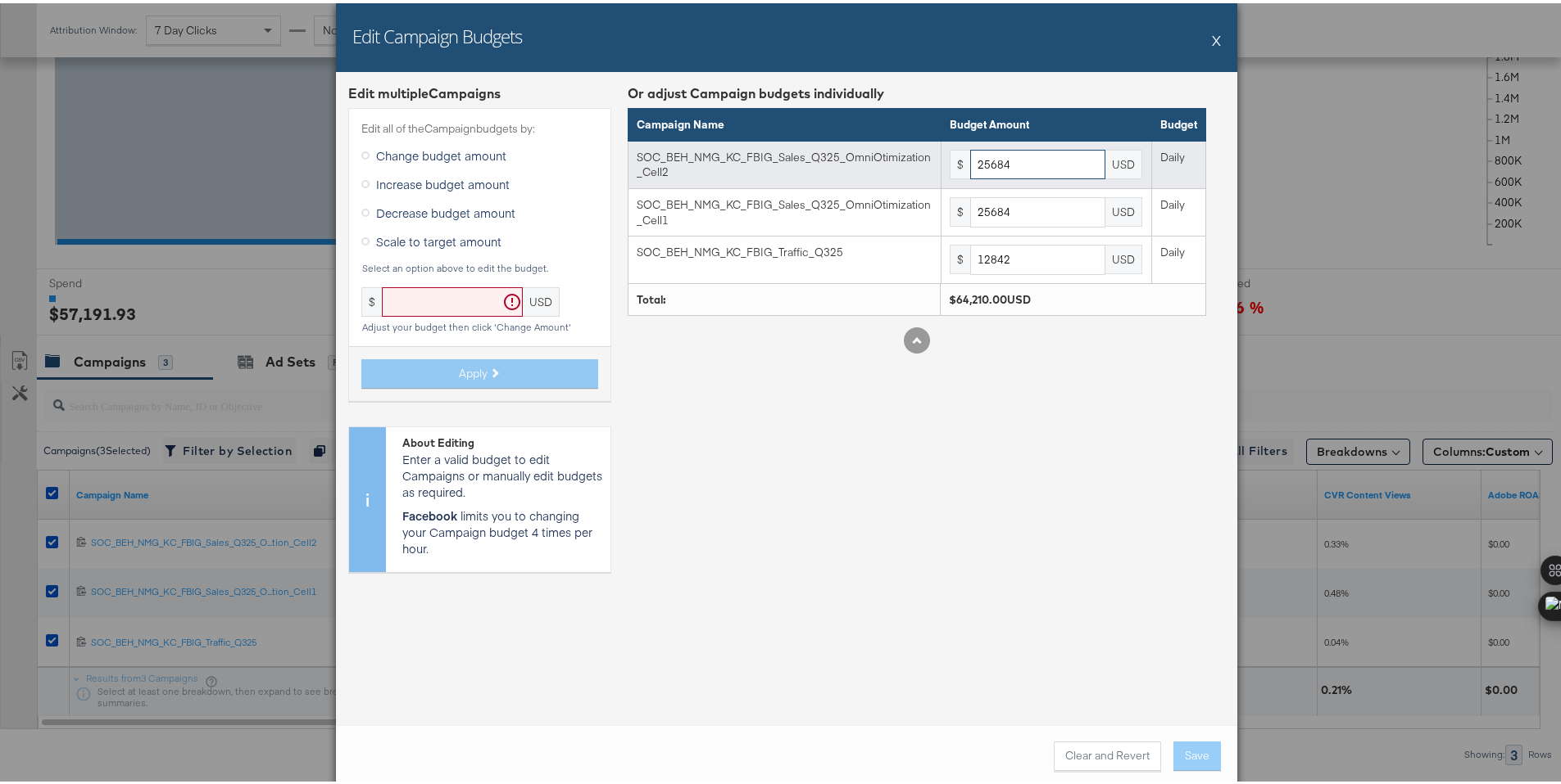
click at [1019, 152] on input "25684" at bounding box center [1037, 161] width 136 height 30
paste input "2505"
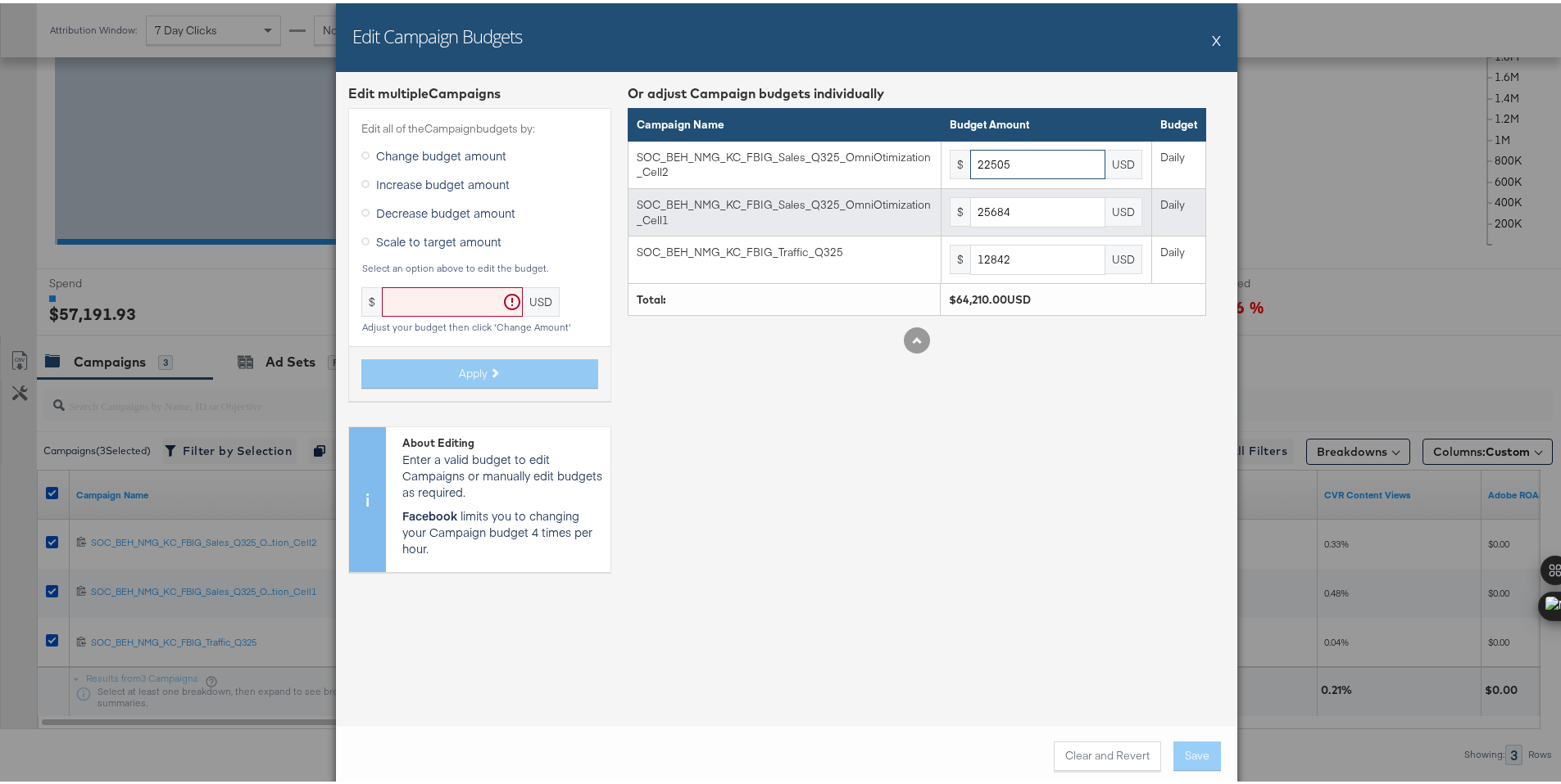
type input "22505"
click at [1019, 204] on input "25684" at bounding box center [1037, 209] width 136 height 30
paste input "2505"
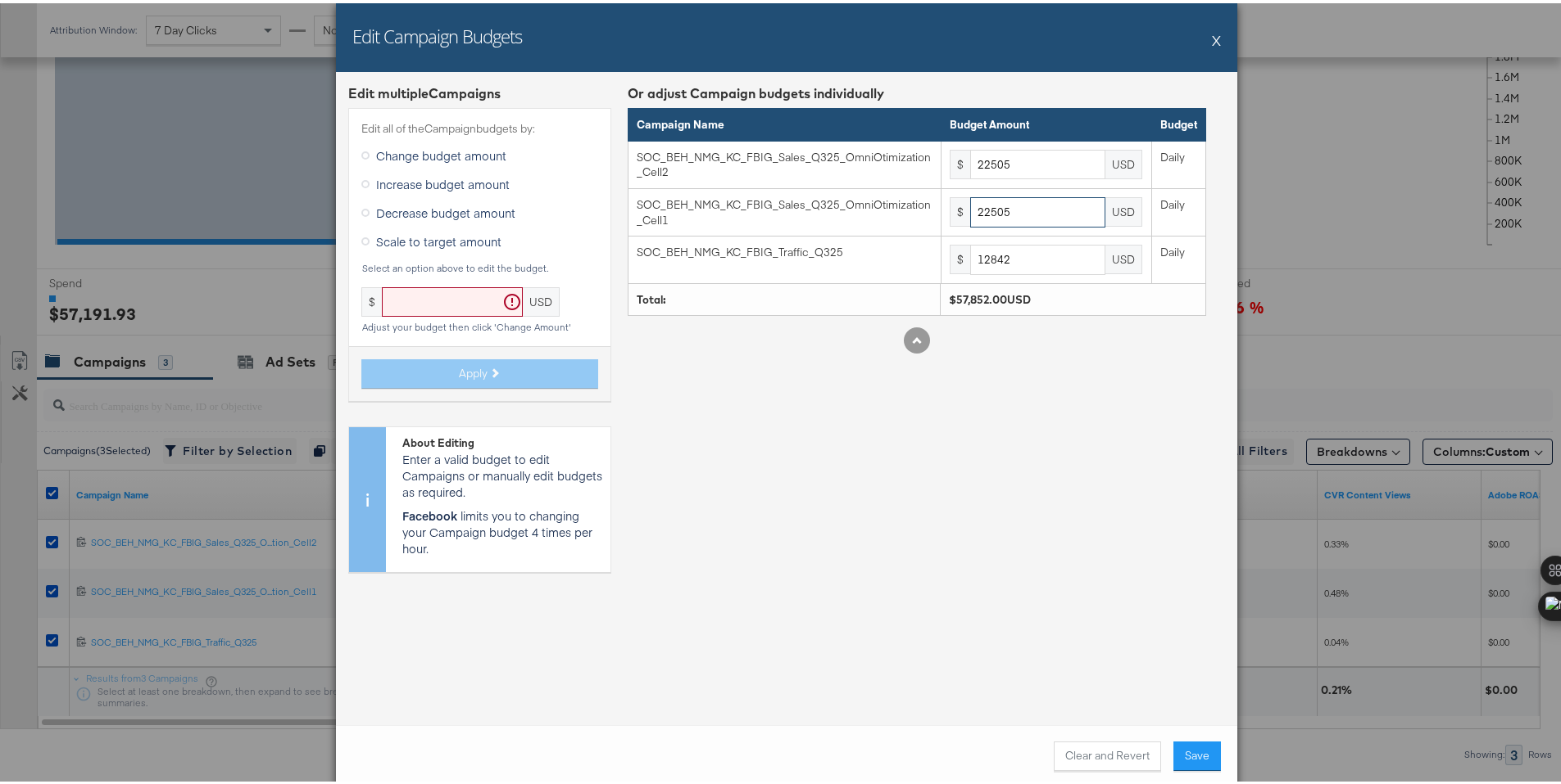
type input "22505"
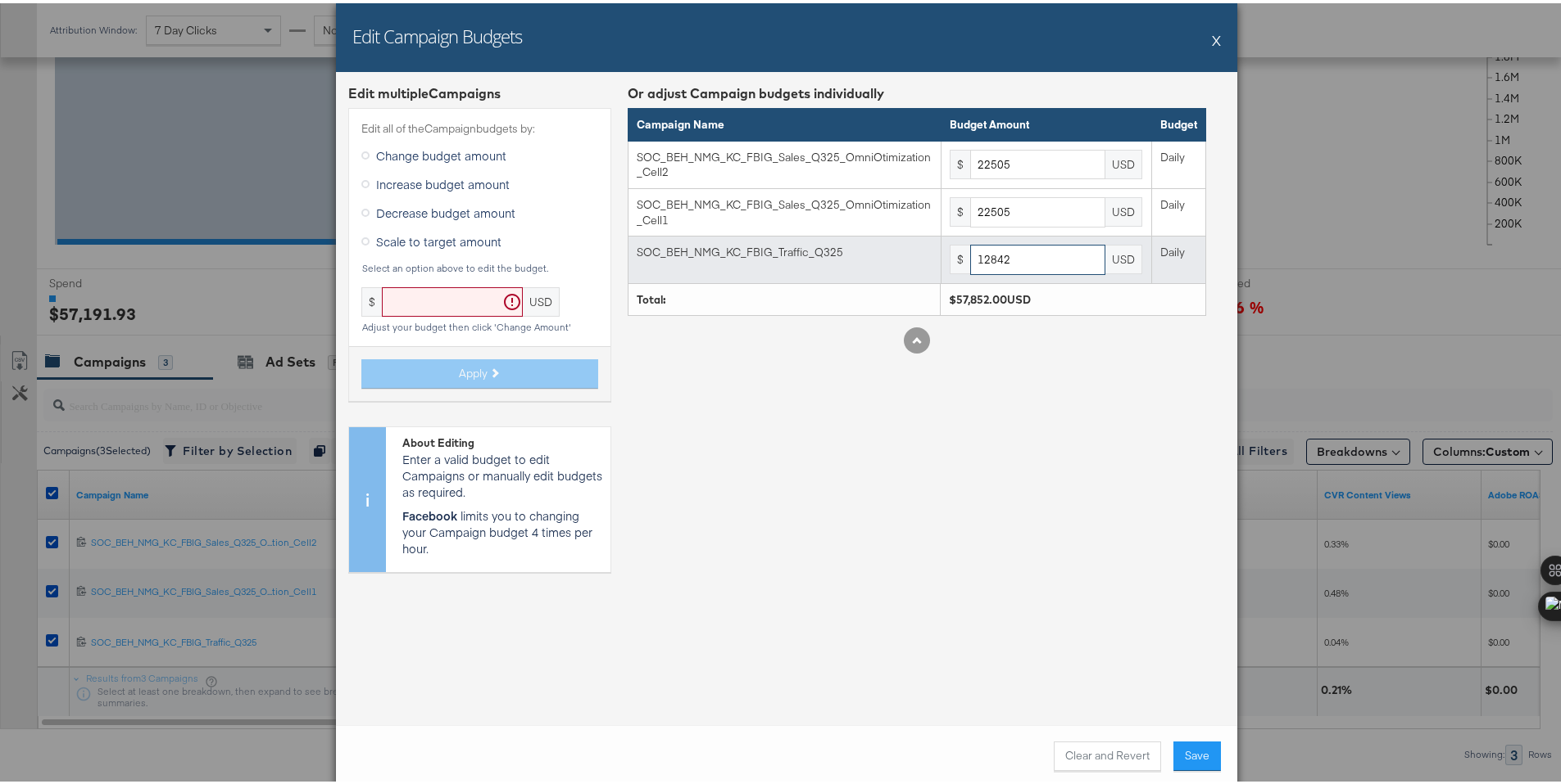
click at [1021, 247] on input "12842" at bounding box center [1037, 257] width 136 height 30
paste input "125"
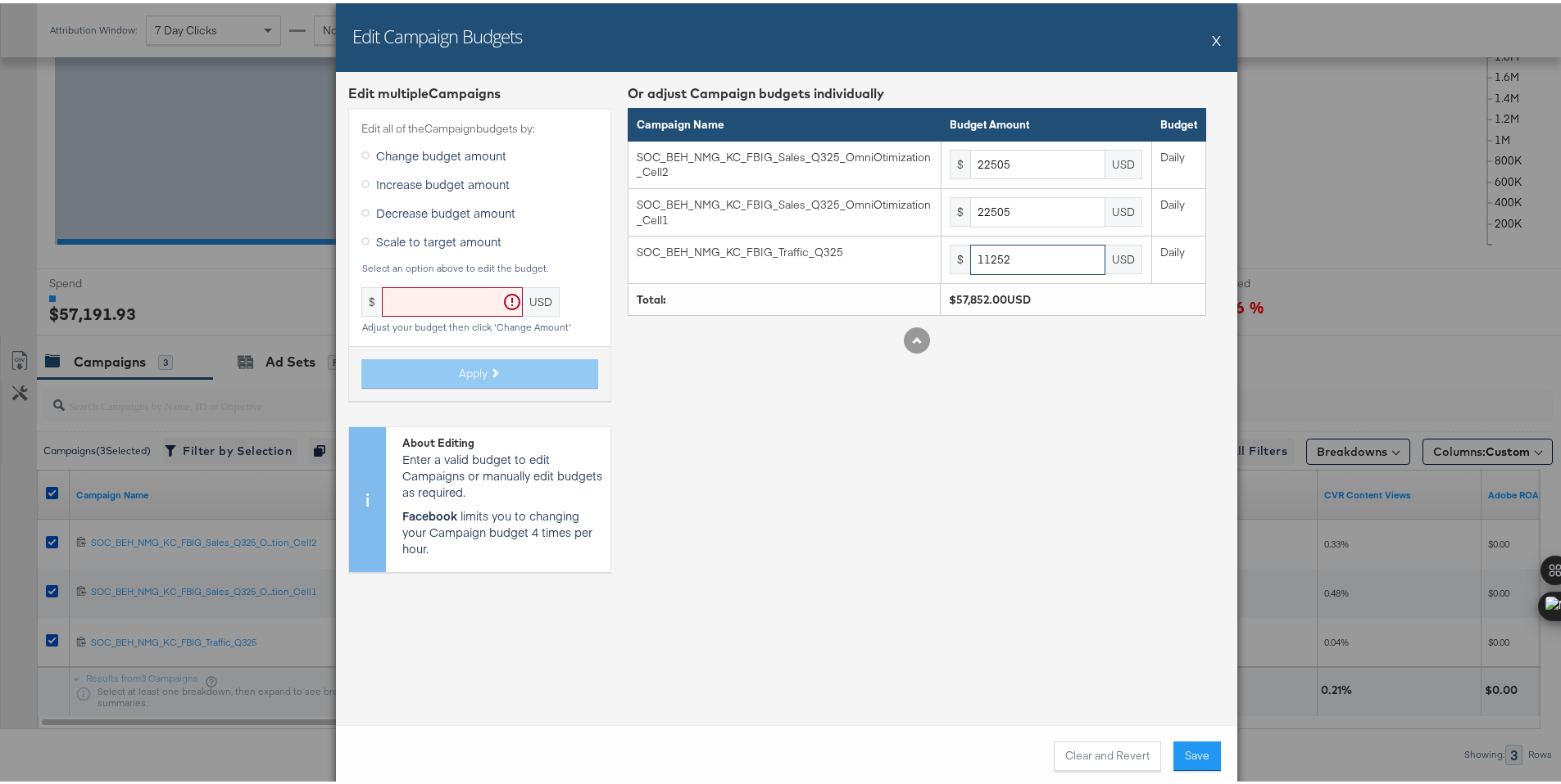
type input "11252"
click at [1089, 486] on div "Or adjust Campaign budgets individually Campaign Name Budget Amount Budget SOC_…" at bounding box center [917, 332] width 579 height 501
click at [1201, 756] on button "Save" at bounding box center [1198, 753] width 48 height 29
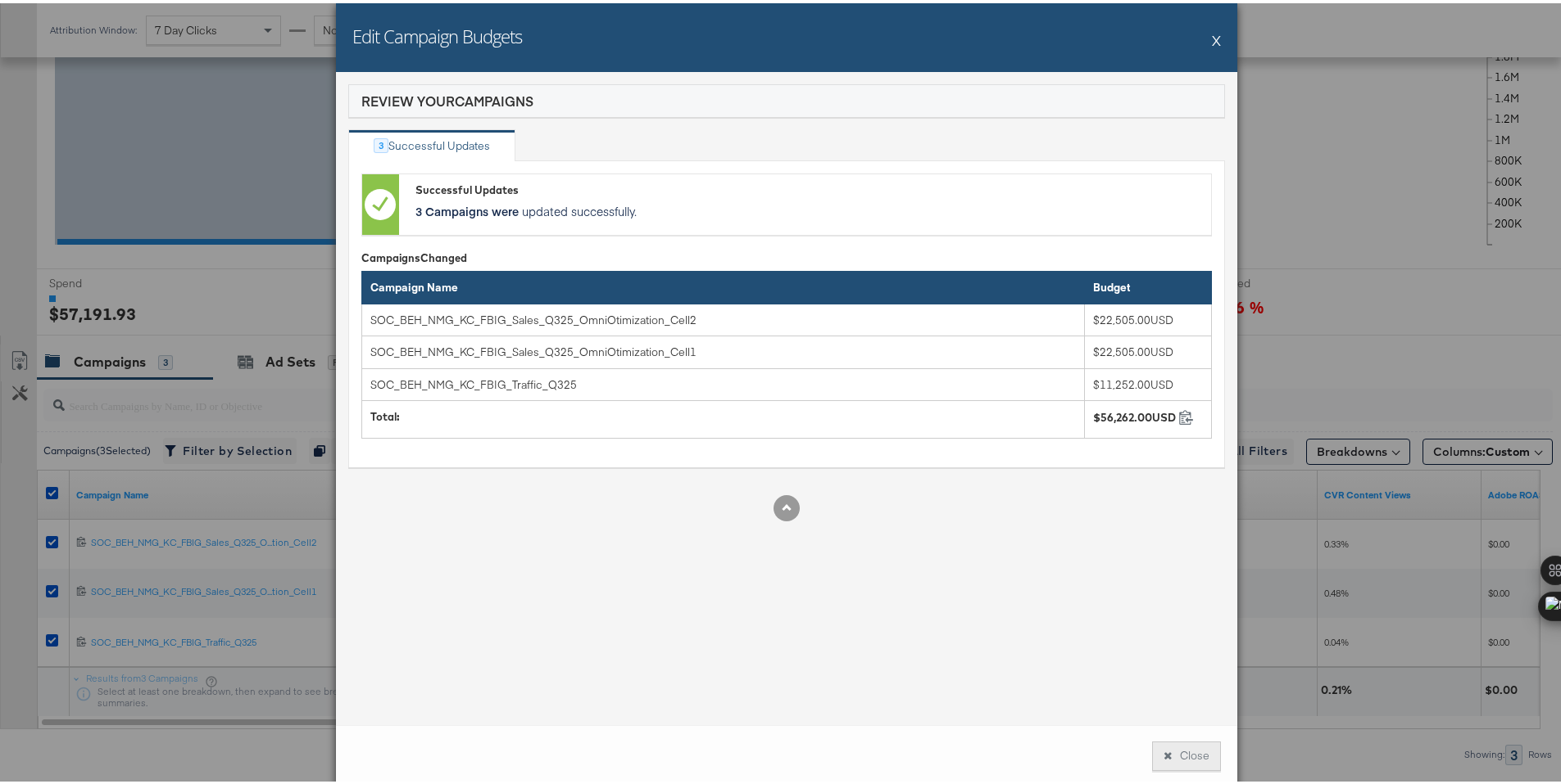
click at [1203, 742] on button "Close" at bounding box center [1186, 753] width 69 height 29
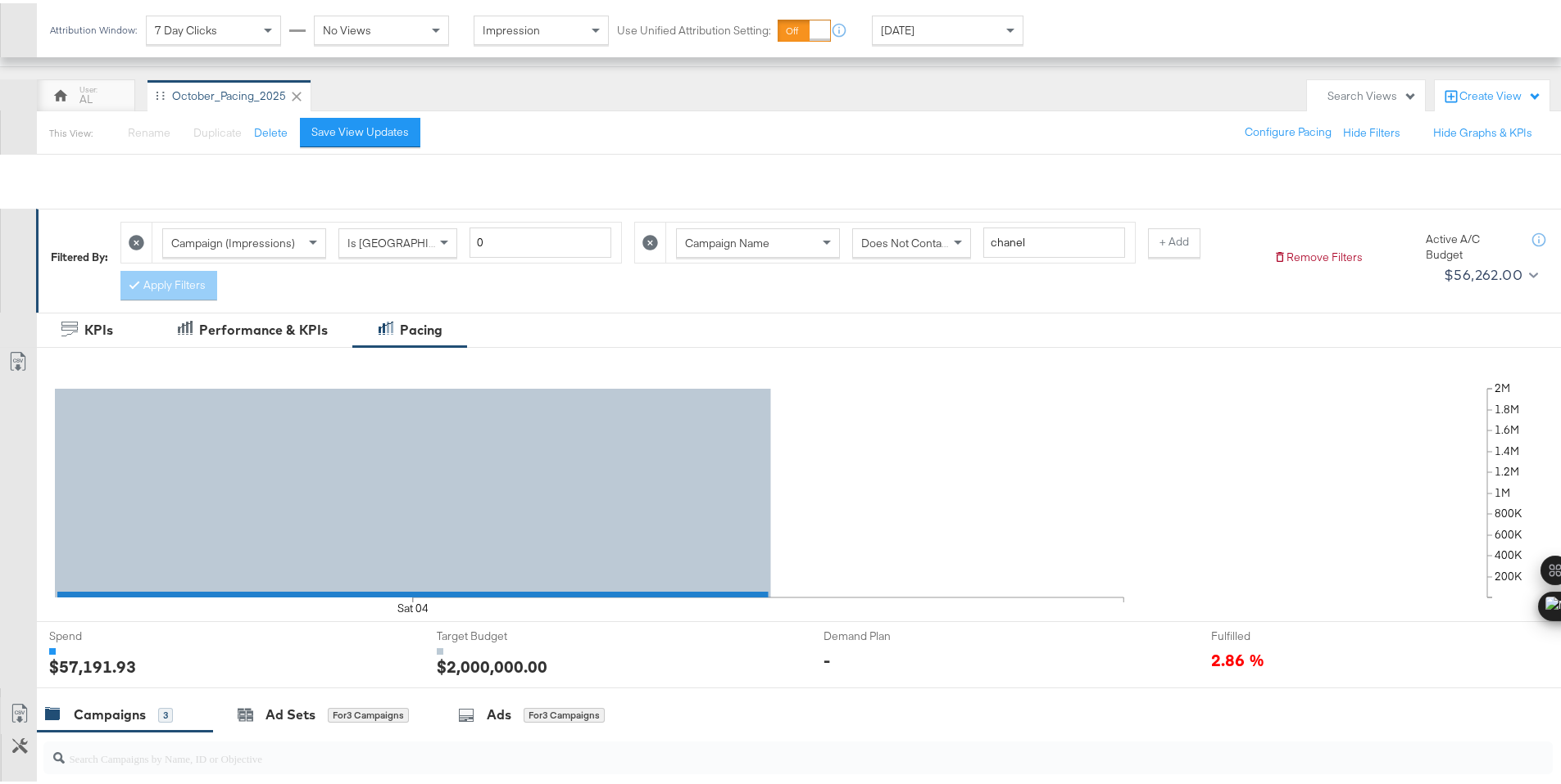
scroll to position [0, 0]
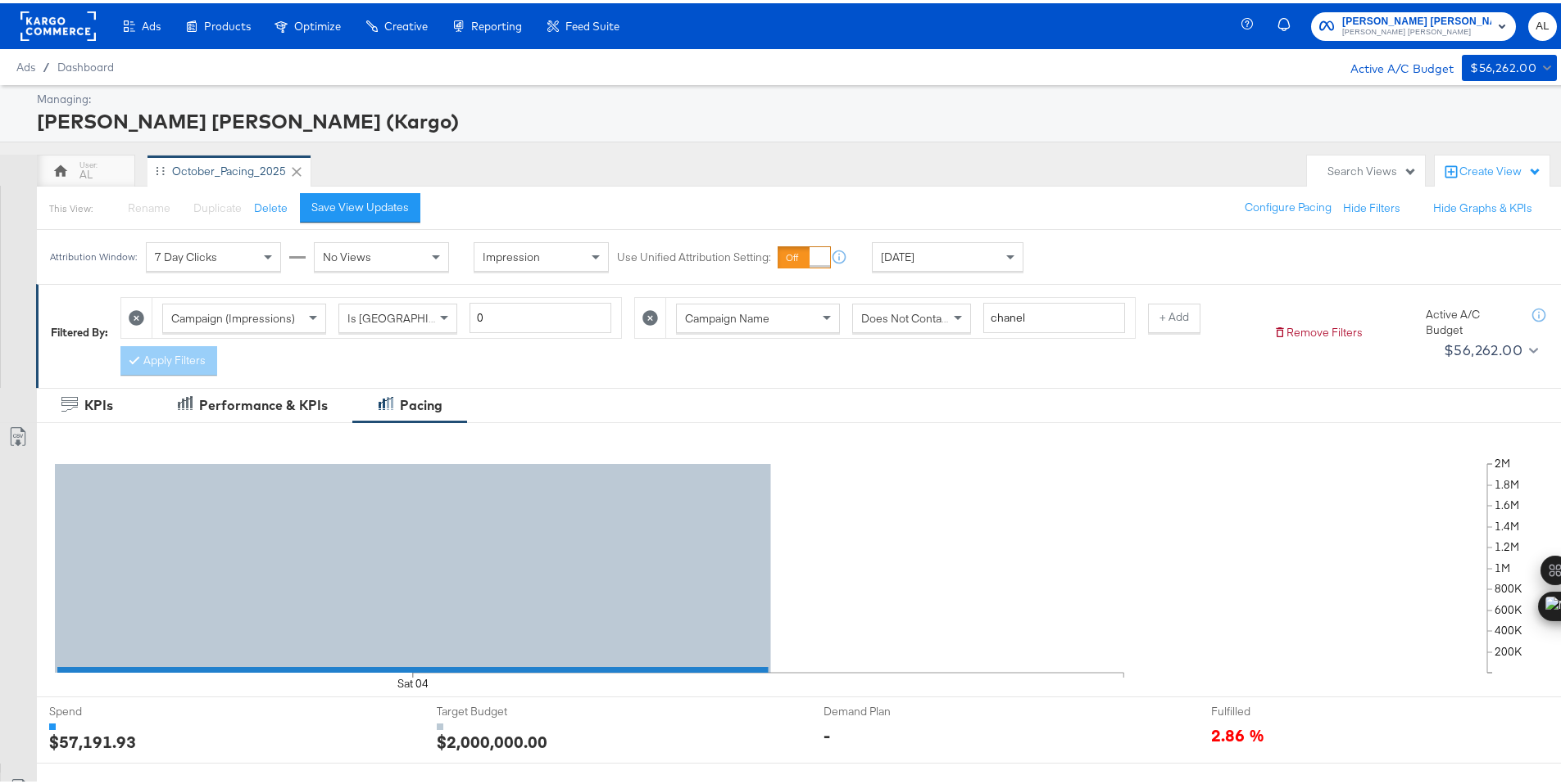
click at [50, 25] on rect at bounding box center [58, 22] width 75 height 29
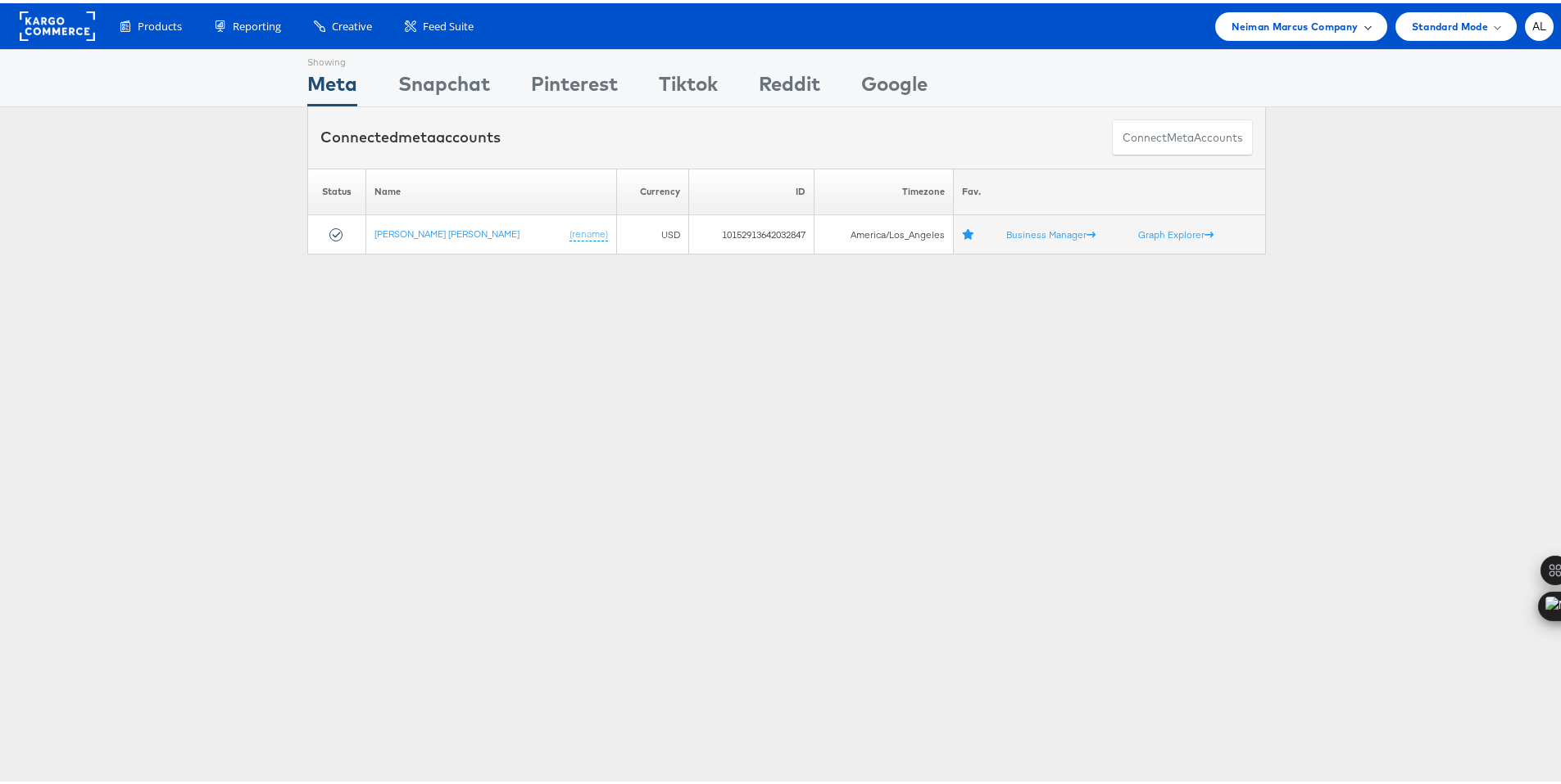
click at [1244, 32] on div "Neiman Marcus Company" at bounding box center [1300, 23] width 171 height 28
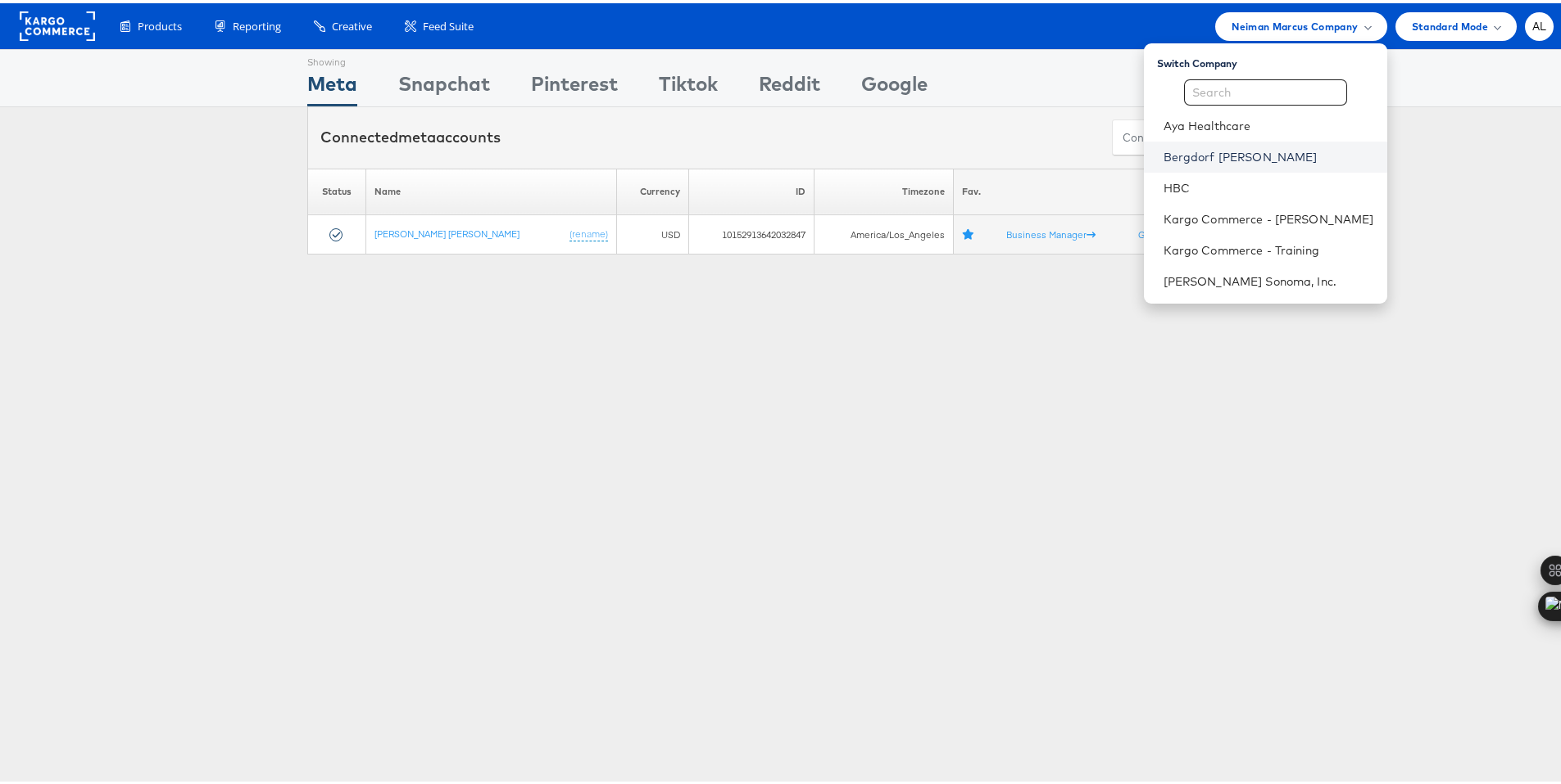
click at [1239, 153] on link "Bergdorf [PERSON_NAME]" at bounding box center [1268, 154] width 211 height 16
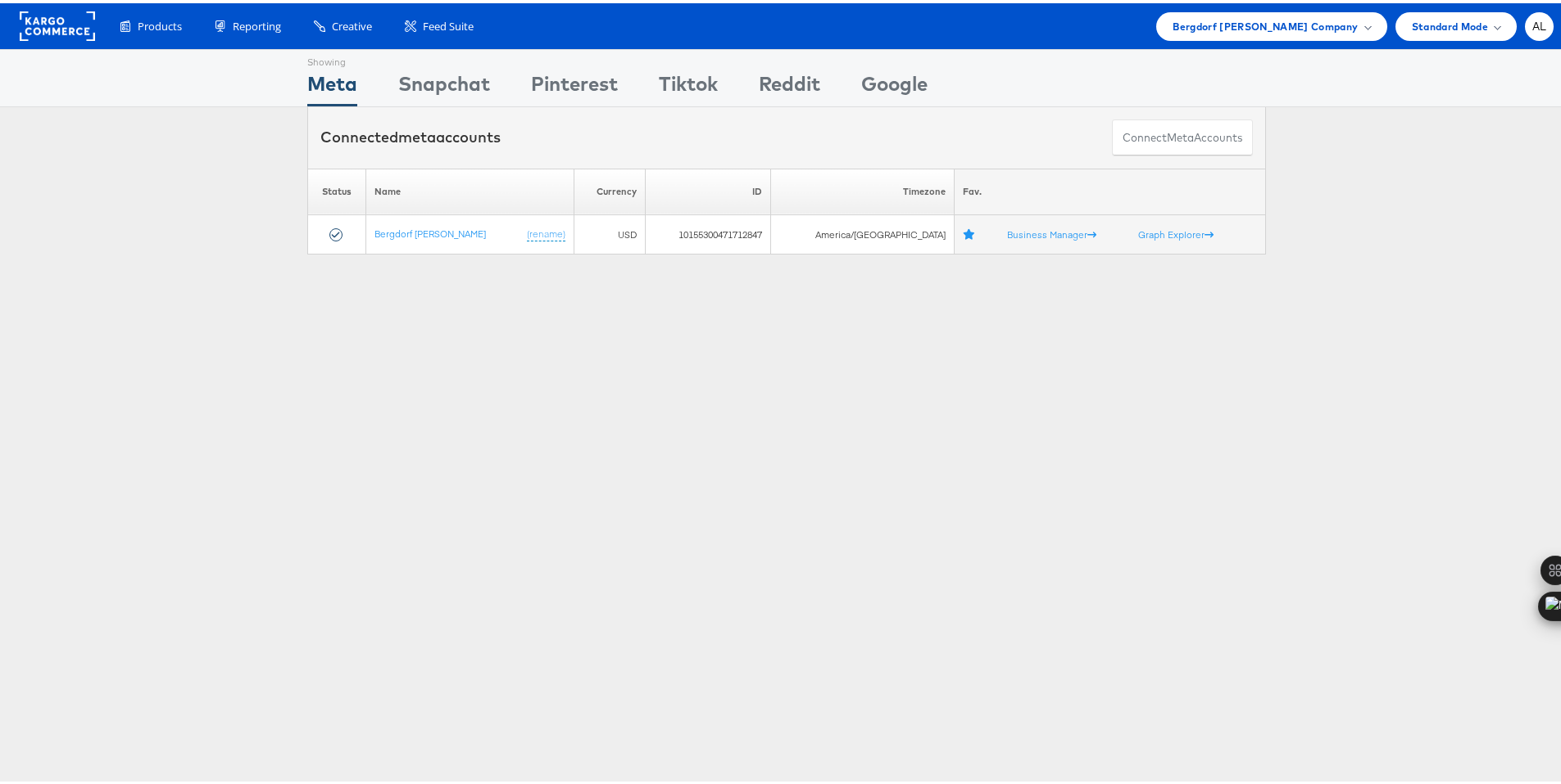
click at [1232, 37] on div "Products Product Catalogs Enhance Your Product Catalog, Map Them to Publishers,…" at bounding box center [786, 23] width 1573 height 46
click at [1239, 31] on span "Bergdorf [PERSON_NAME] Company" at bounding box center [1265, 23] width 185 height 17
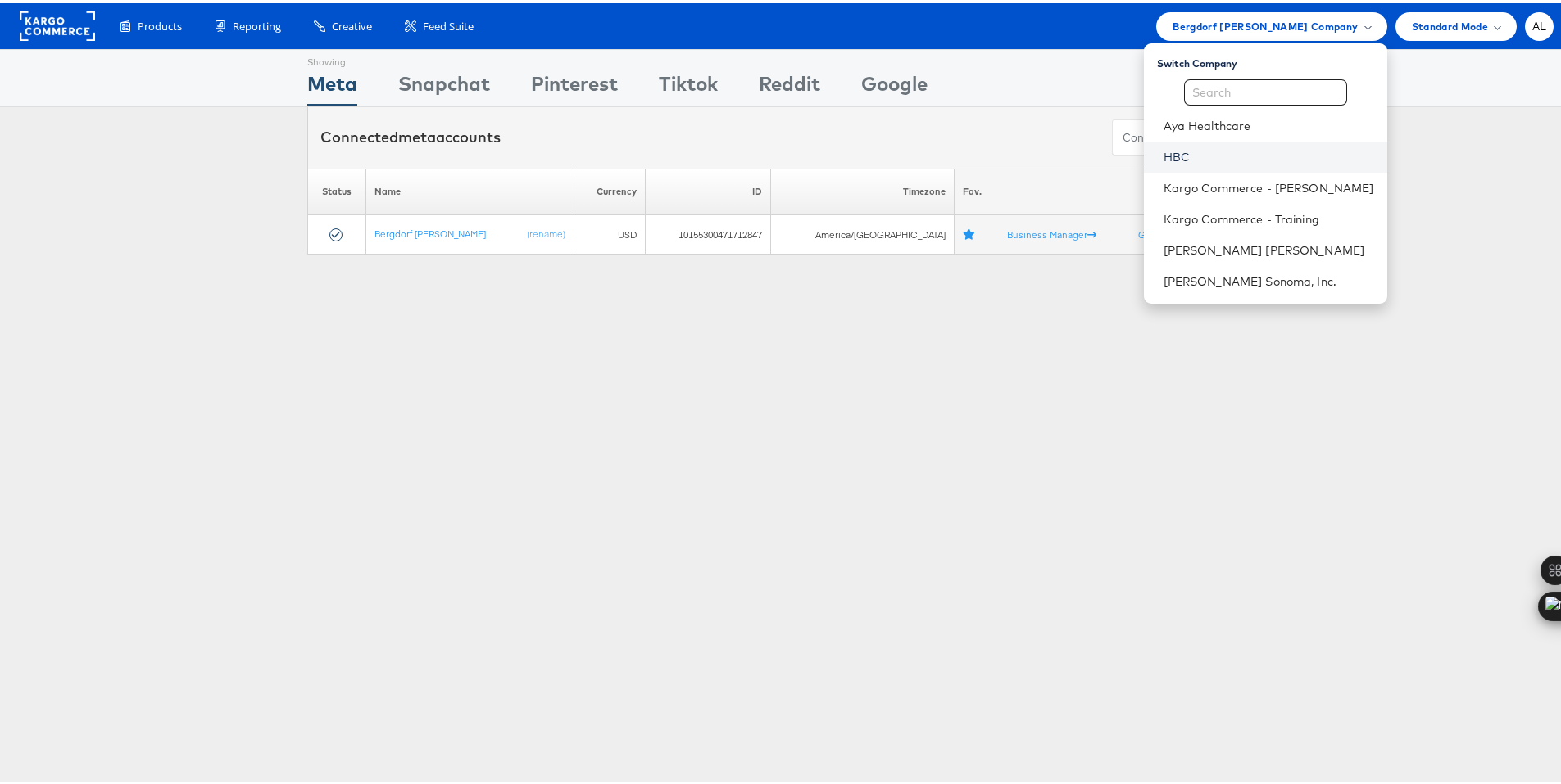
click at [1205, 158] on link "HBC" at bounding box center [1268, 154] width 211 height 16
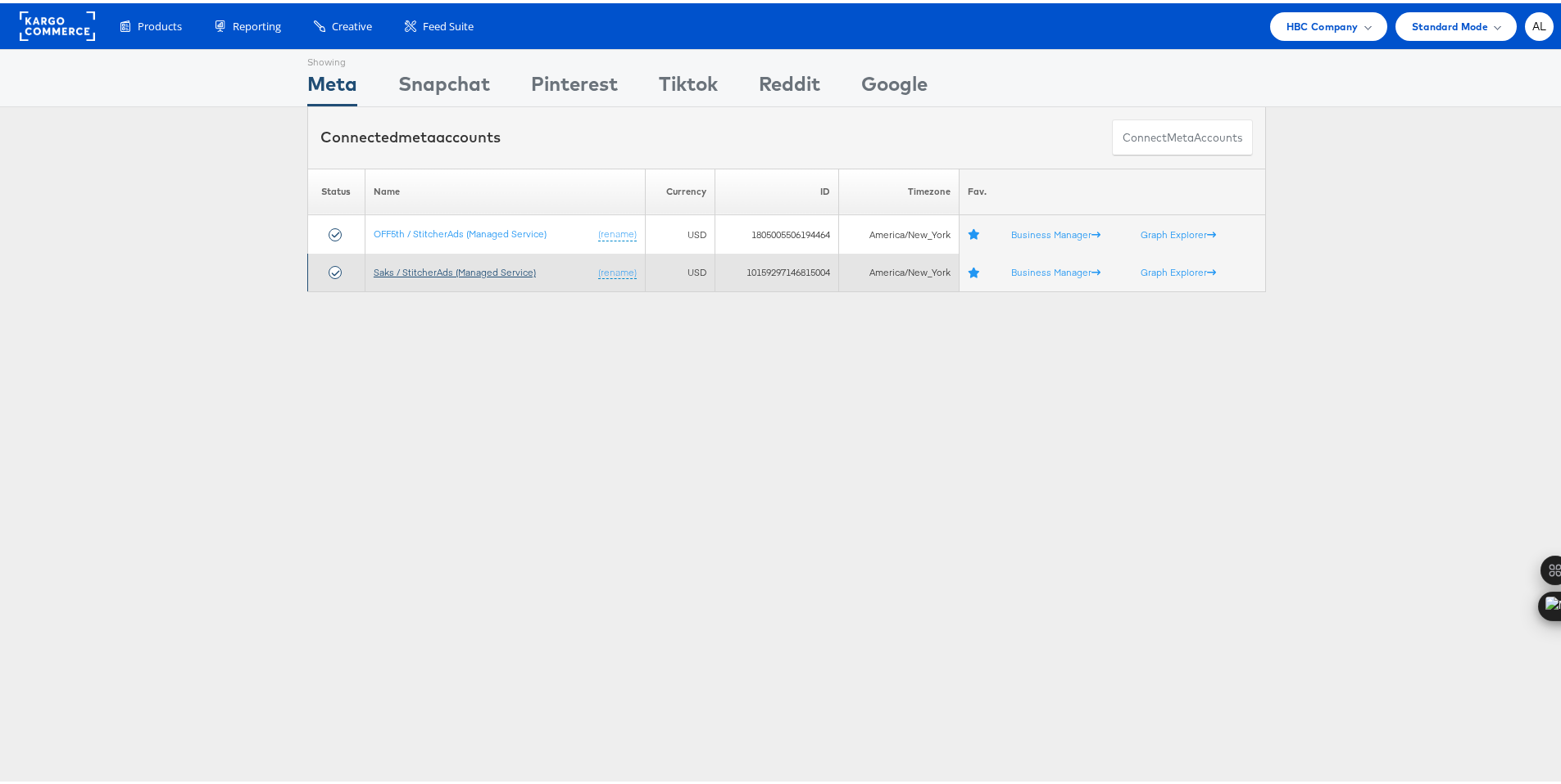
click at [406, 265] on link "Saks / StitcherAds (Managed Service)" at bounding box center [454, 269] width 162 height 12
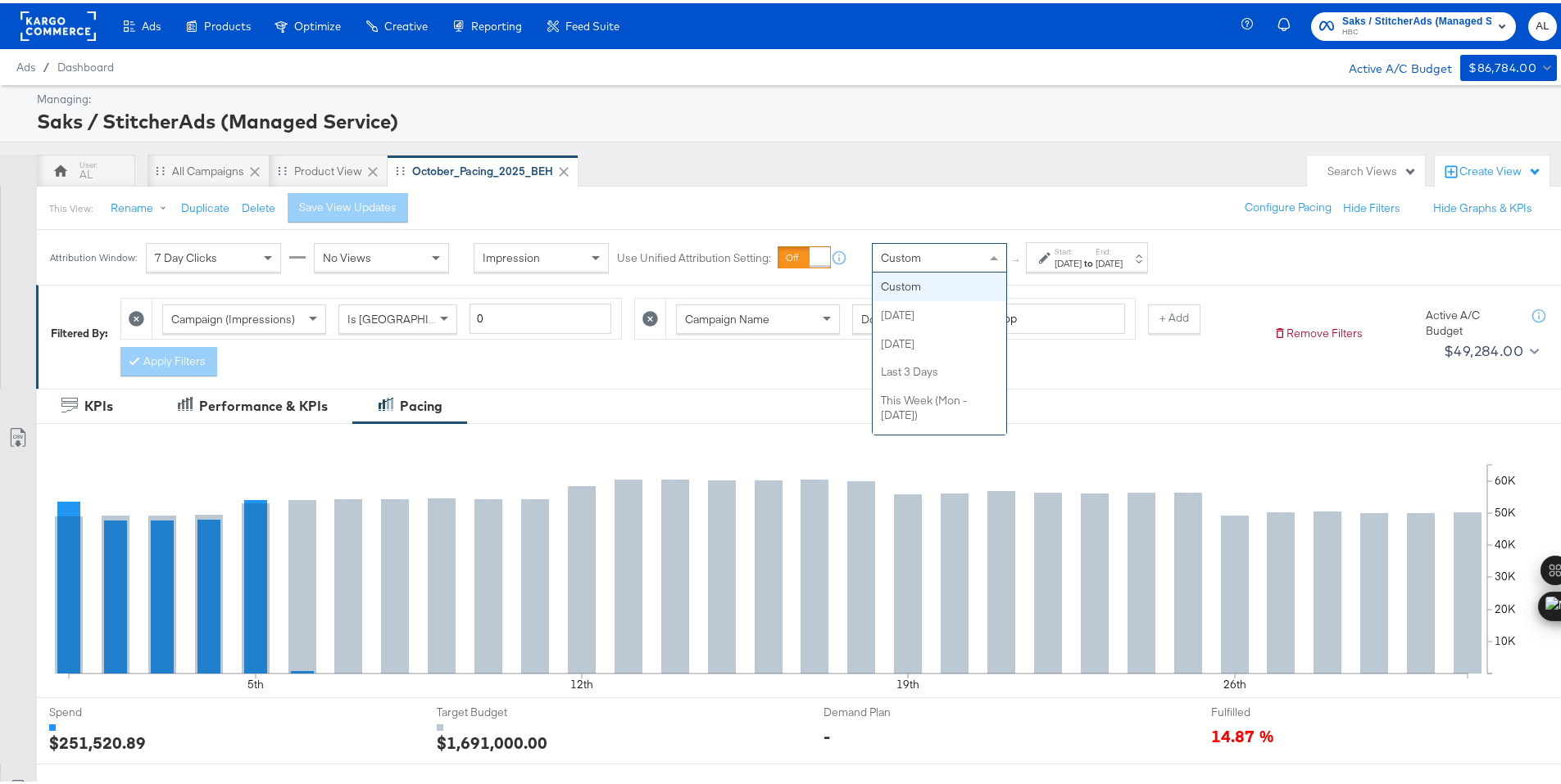
click at [946, 260] on div "Custom" at bounding box center [939, 254] width 134 height 27
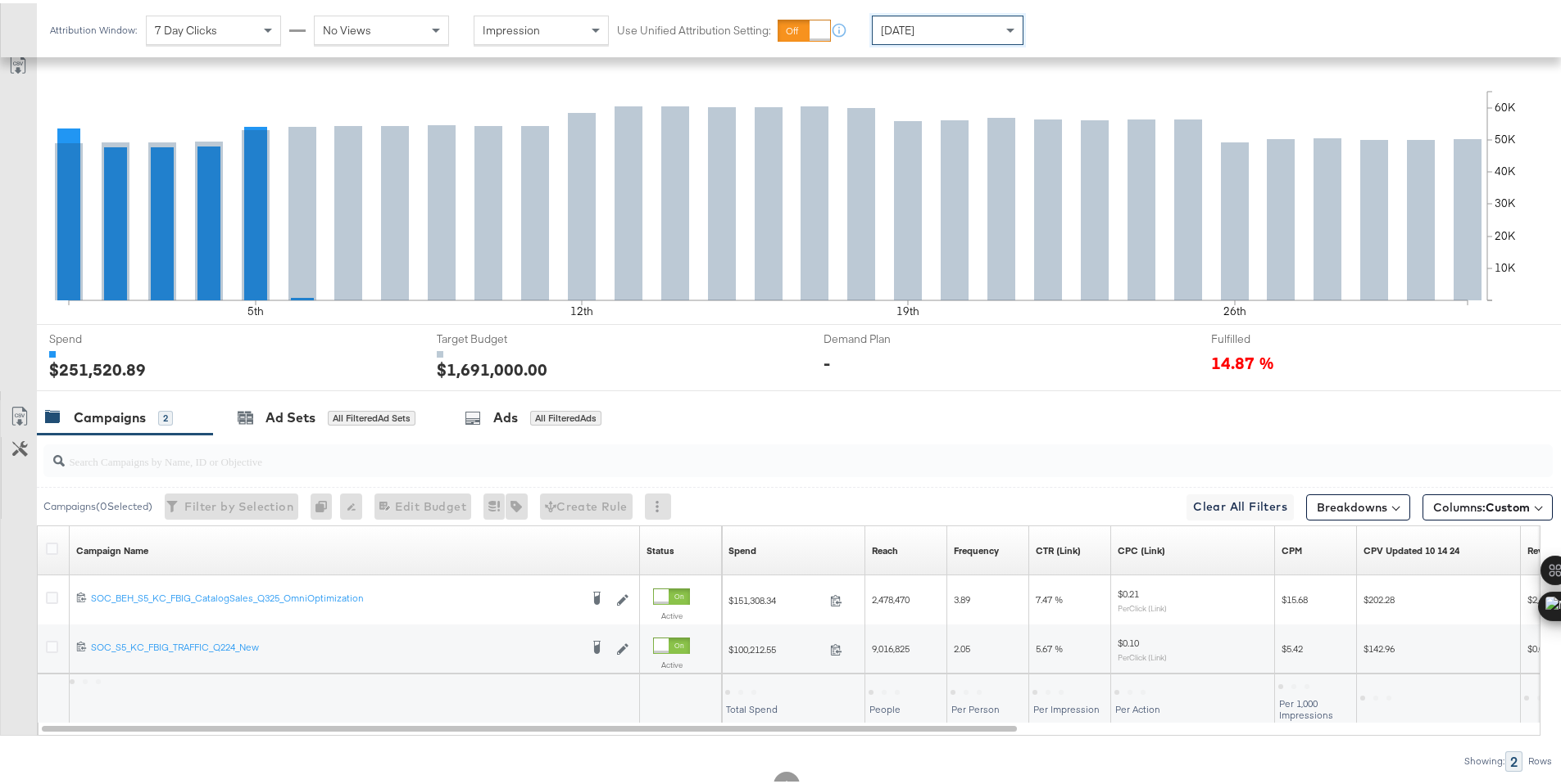
scroll to position [386, 0]
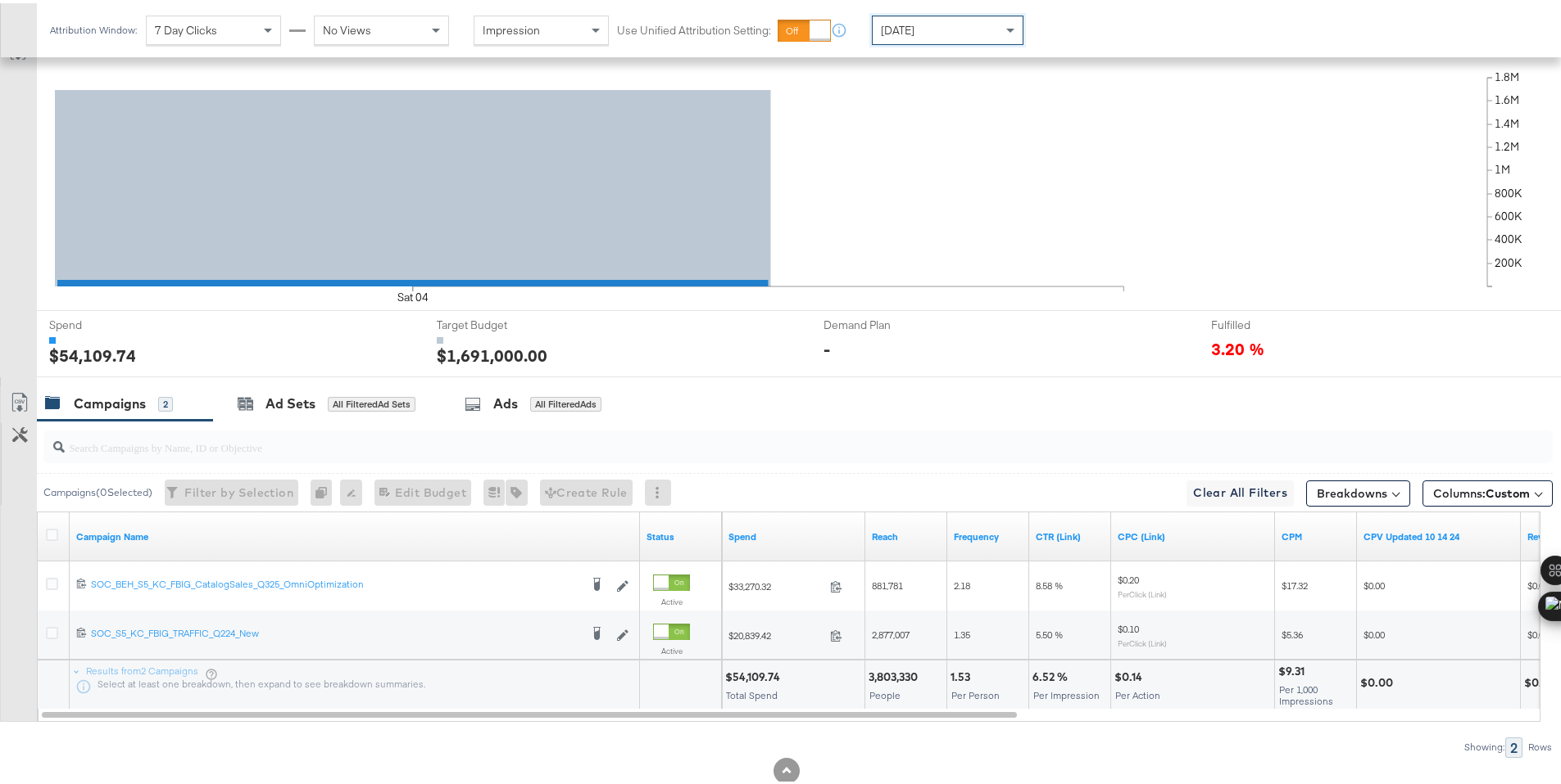
click at [753, 676] on div "$54,109.74" at bounding box center [754, 674] width 59 height 16
copy div "54,109.74"
click at [53, 529] on icon at bounding box center [52, 532] width 12 height 12
click at [0, 0] on input "checkbox" at bounding box center [0, 0] width 0 height 0
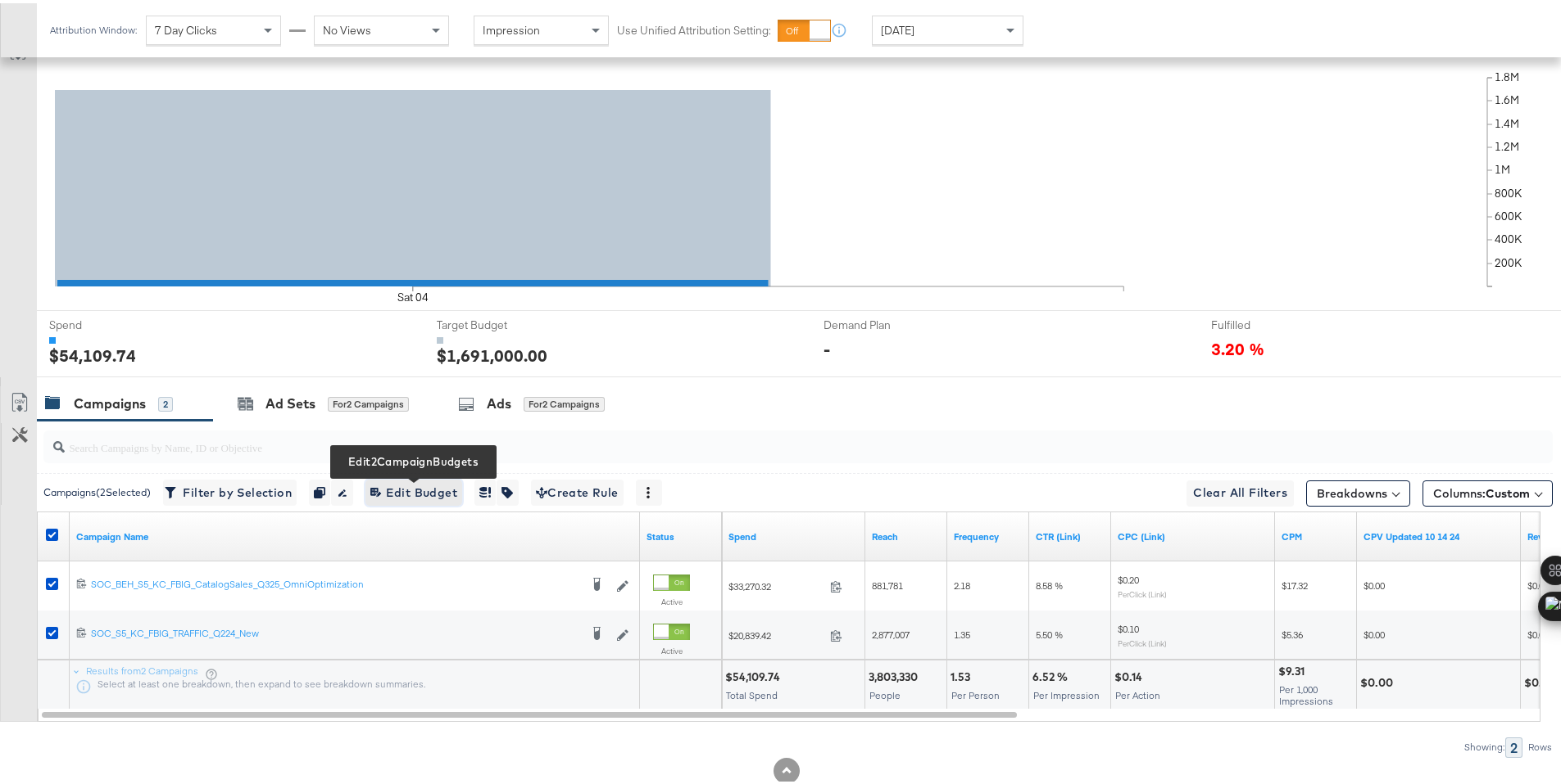
click at [417, 495] on span "Edit 2 Campaign Budgets Edit Budget" at bounding box center [414, 490] width 87 height 20
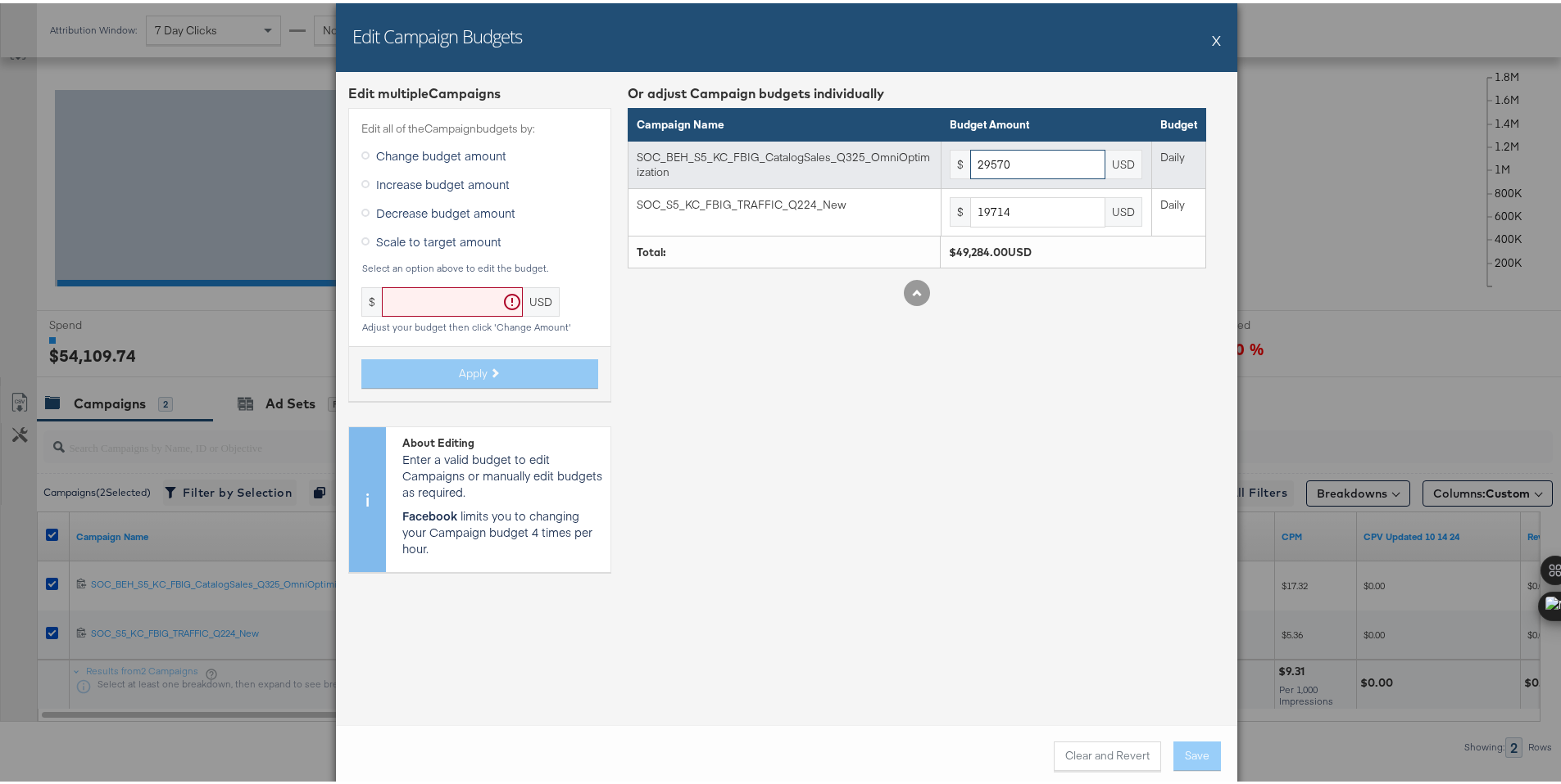
click at [1019, 154] on input "29570" at bounding box center [1037, 161] width 136 height 30
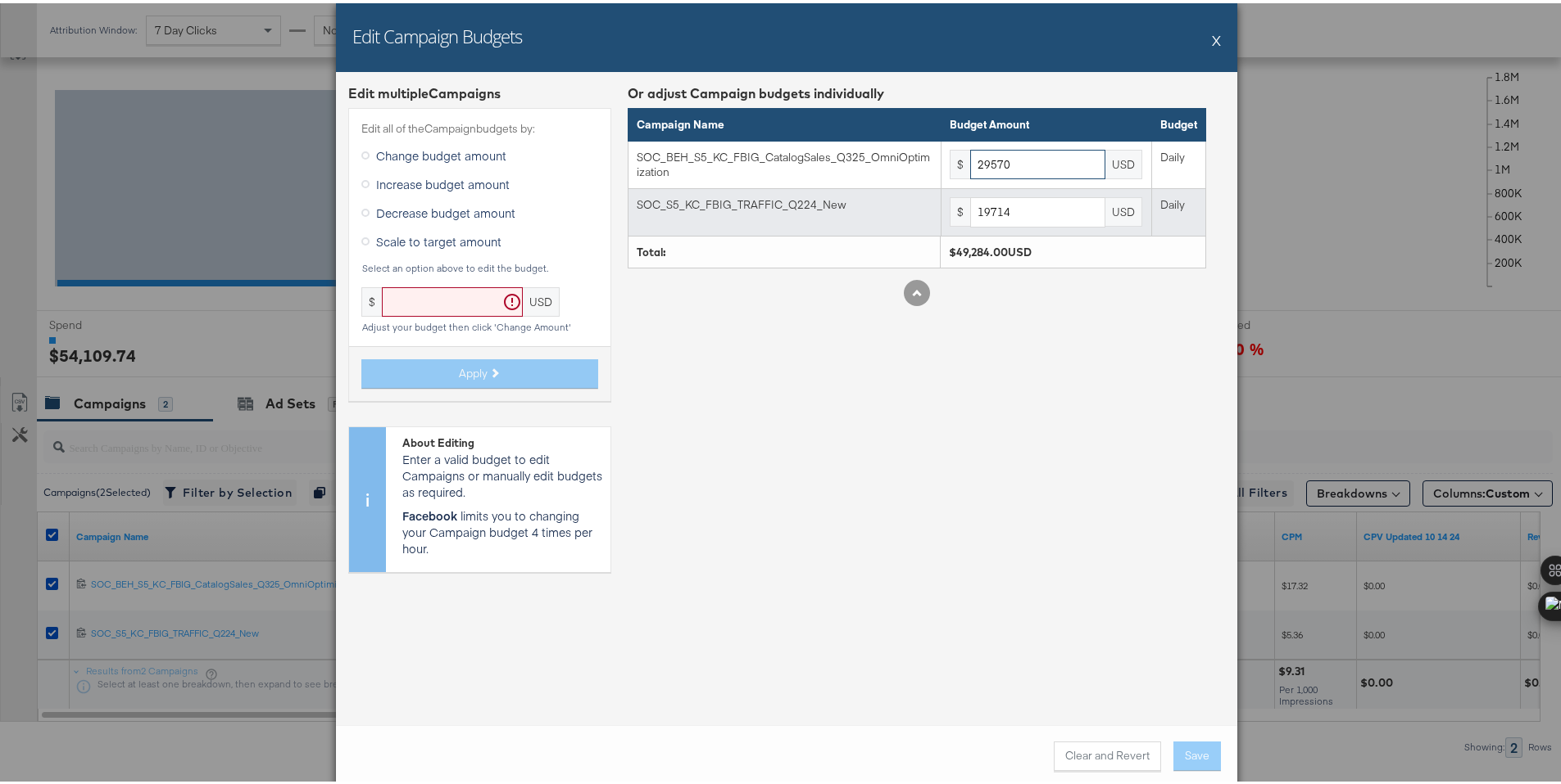
paste input "32397"
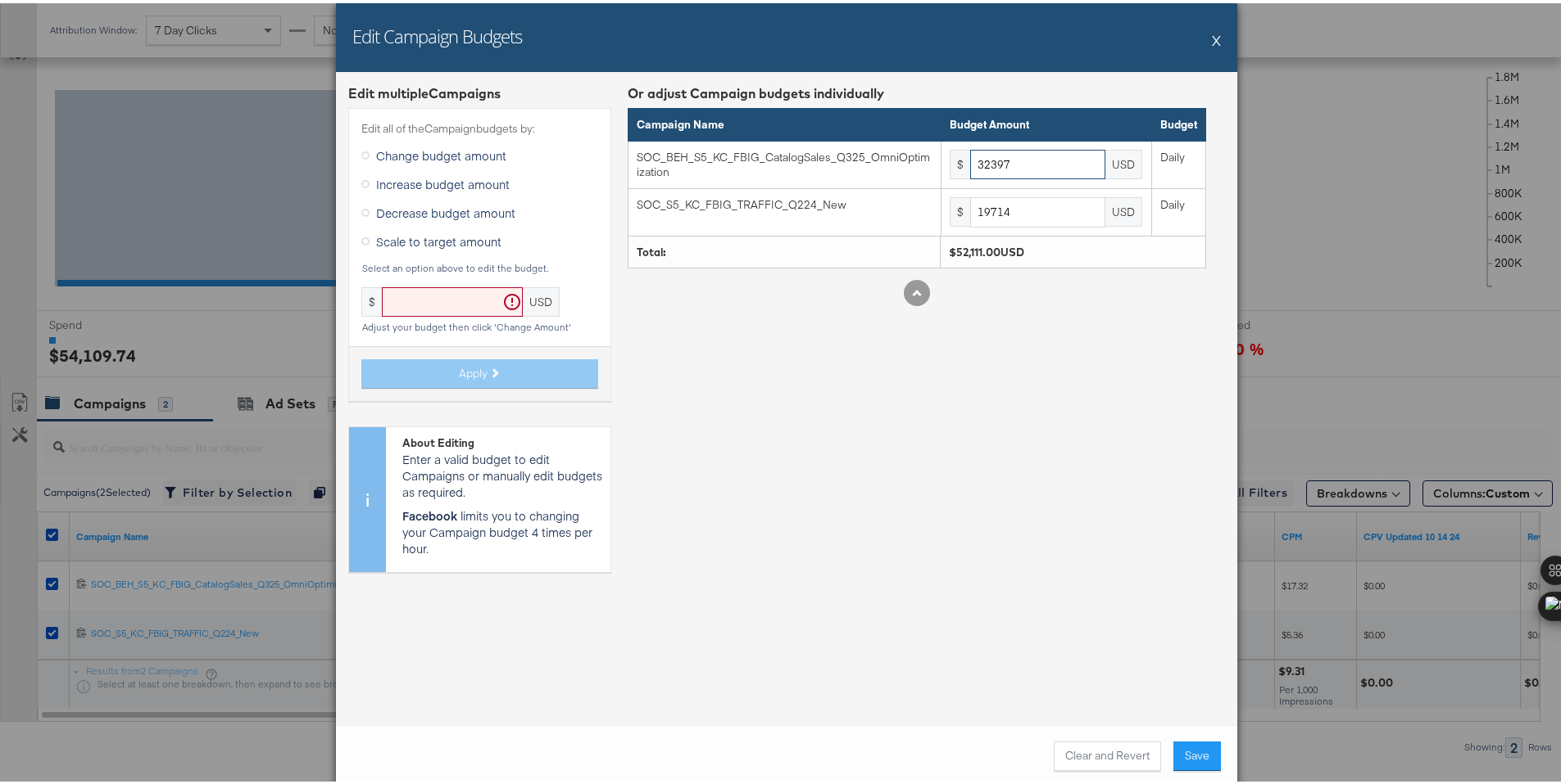
type input "32397"
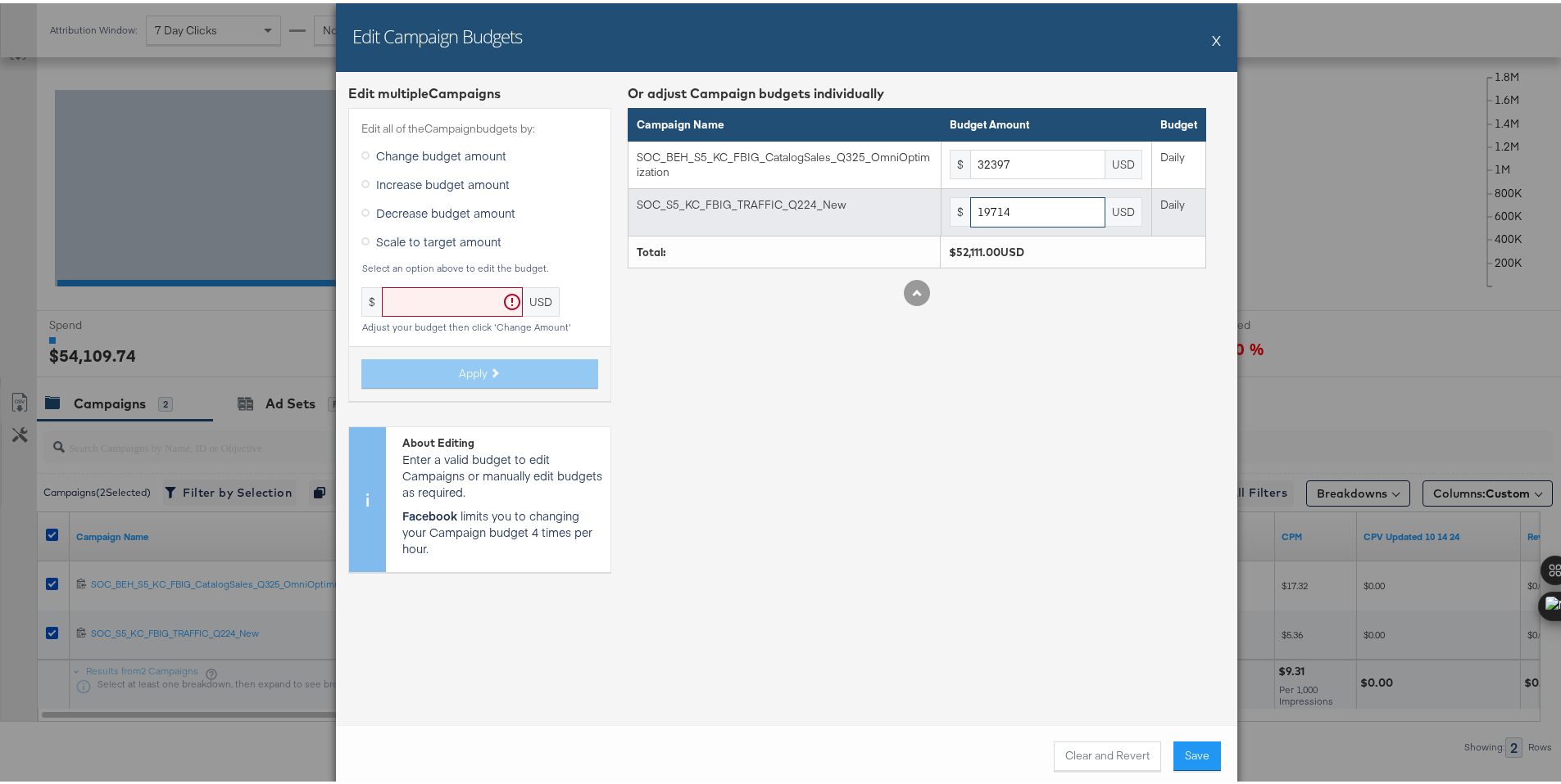
click at [1028, 221] on input "19714" at bounding box center [1037, 209] width 136 height 30
paste input "21598"
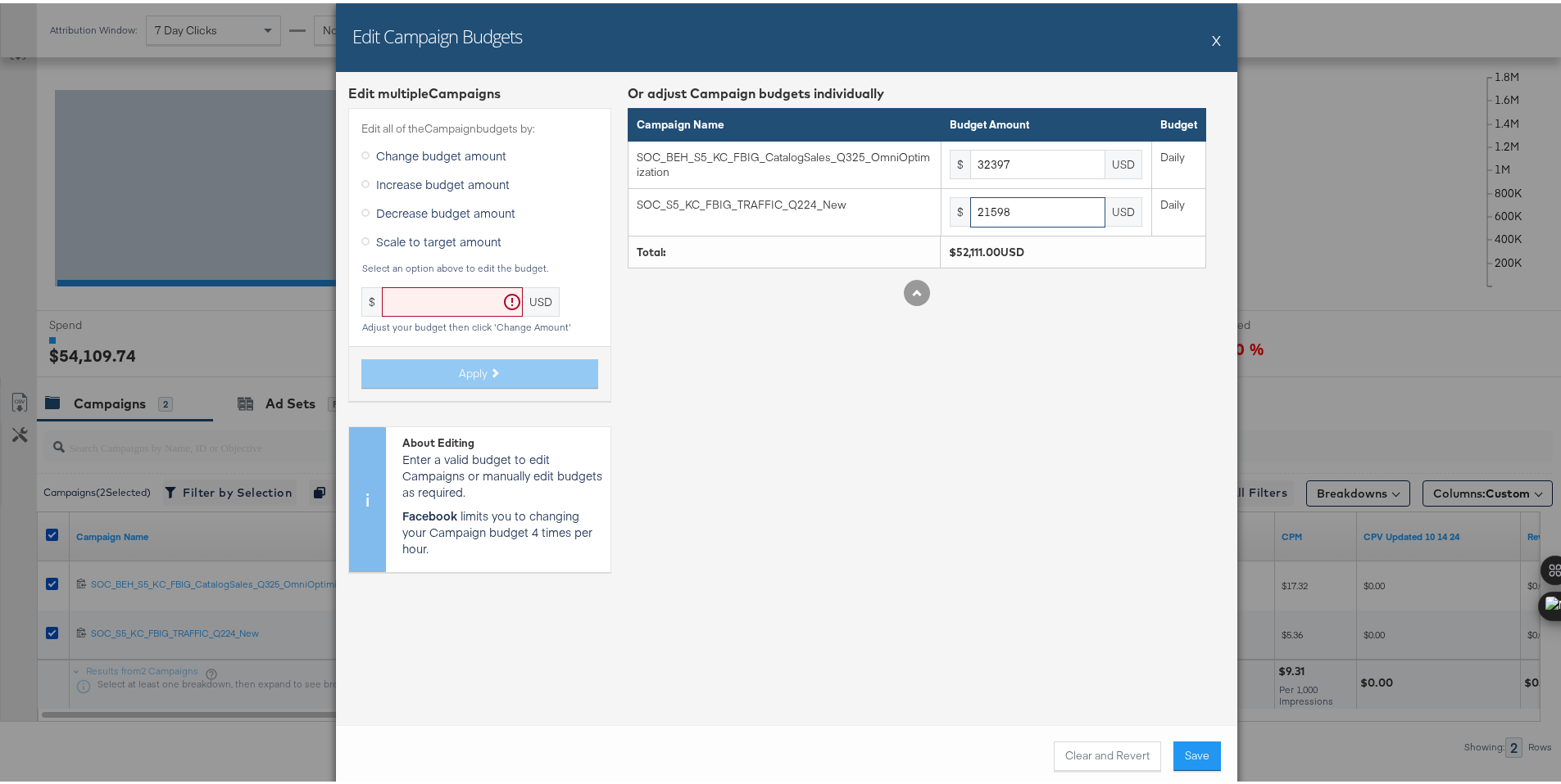
type input "21598"
click at [1123, 656] on div "Edit multiple Campaign s Edit all of the Campaign budgets by: Change budget amo…" at bounding box center [786, 396] width 901 height 654
click at [1216, 762] on div "Clear and Revert Save" at bounding box center [786, 753] width 901 height 62
click at [1190, 754] on button "Save" at bounding box center [1198, 753] width 48 height 29
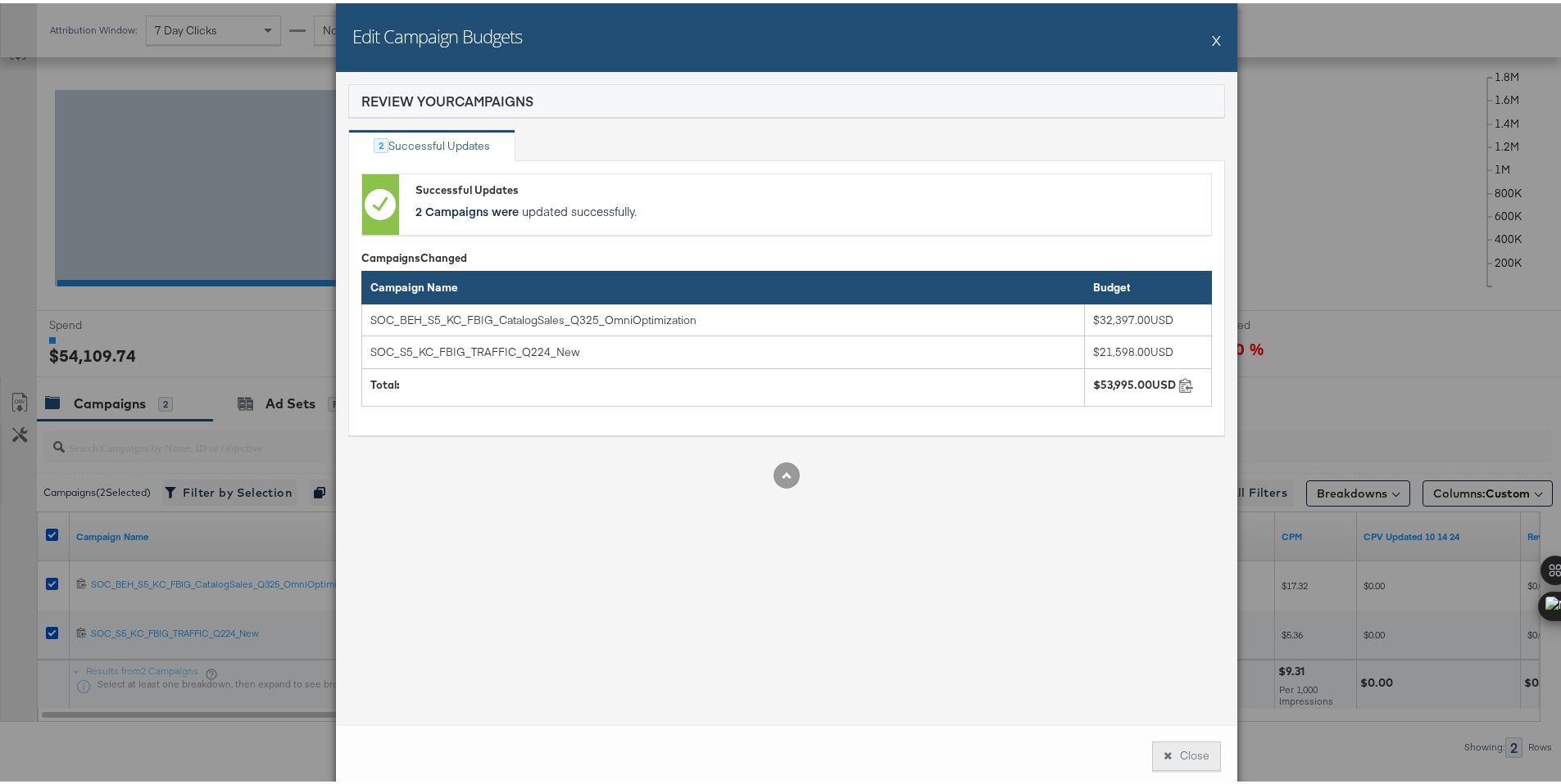
click at [1198, 761] on button "Close" at bounding box center [1186, 753] width 69 height 29
